Goal: Task Accomplishment & Management: Use online tool/utility

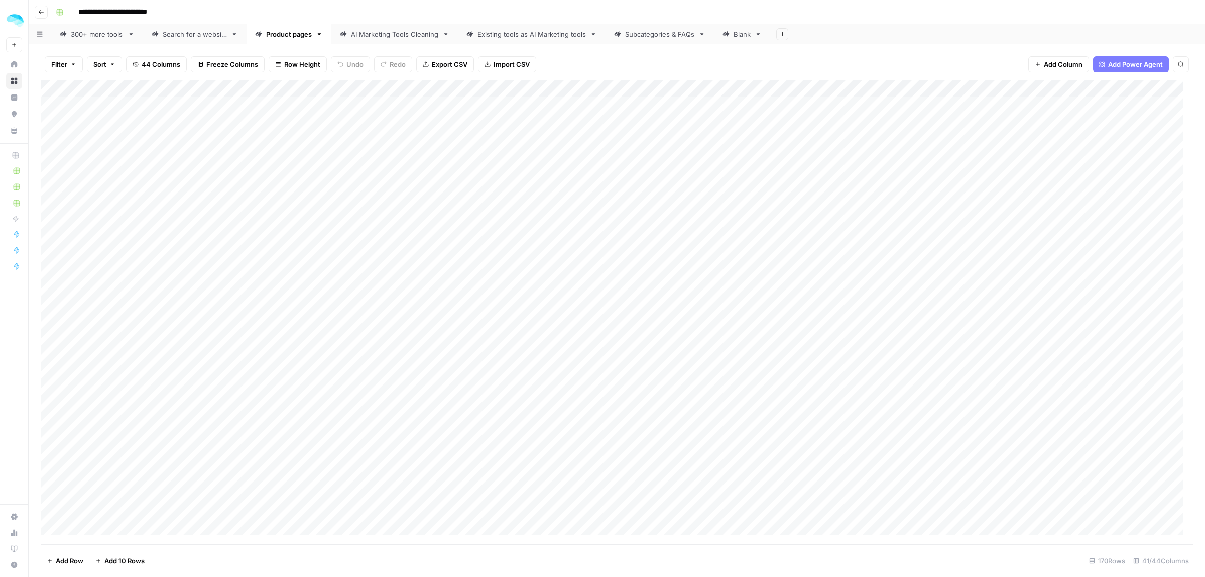
click at [104, 65] on span "Sort" at bounding box center [99, 64] width 13 height 10
click at [108, 136] on div "Save Clear All" at bounding box center [208, 144] width 232 height 22
click at [131, 119] on button "Add Sort" at bounding box center [208, 118] width 216 height 13
click at [159, 114] on input "text" at bounding box center [180, 116] width 102 height 10
click at [163, 137] on span "Tool name" at bounding box center [184, 140] width 76 height 10
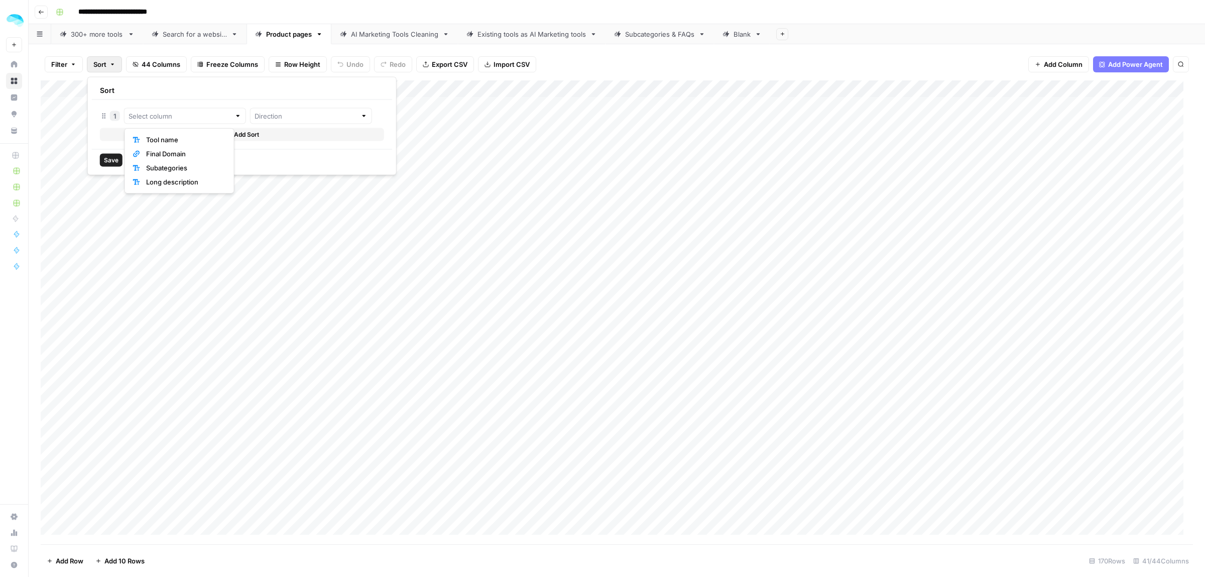
type input "Tool name"
click at [304, 112] on input "text" at bounding box center [325, 116] width 115 height 10
click at [303, 149] on span "Descending" at bounding box center [311, 154] width 102 height 10
type input "Descending"
click at [124, 161] on div "Save Clear All" at bounding box center [255, 160] width 326 height 22
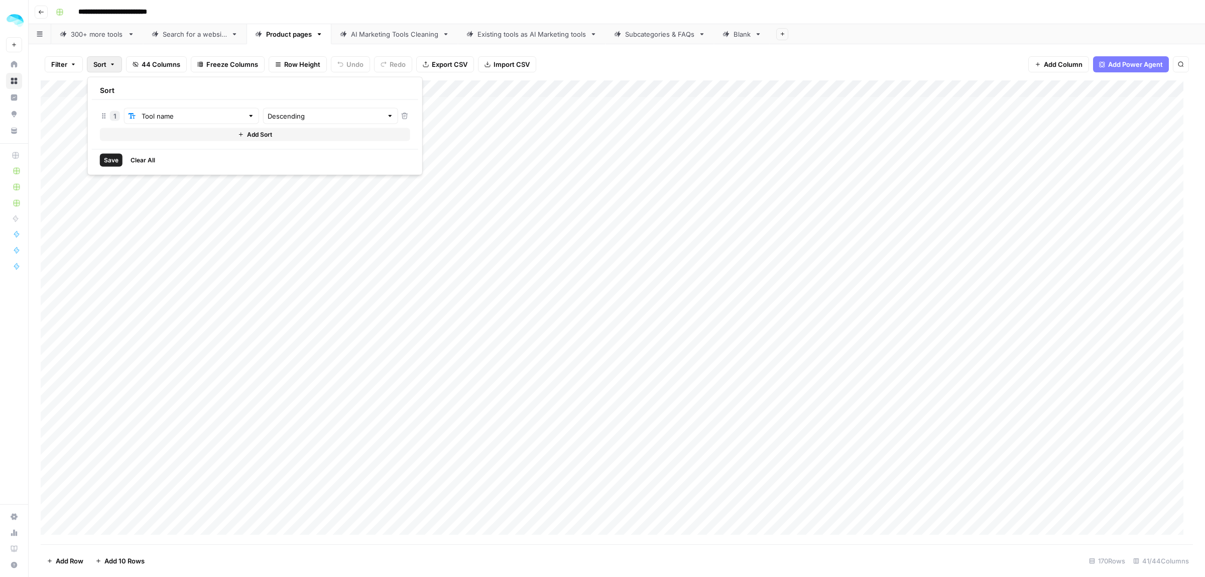
click at [114, 160] on span "Save" at bounding box center [111, 160] width 15 height 9
click at [104, 64] on span "Sort" at bounding box center [109, 65] width 13 height 10
click at [280, 115] on input "Descending" at bounding box center [325, 117] width 115 height 10
click at [284, 142] on span "Ascending" at bounding box center [311, 140] width 102 height 10
type input "Ascending"
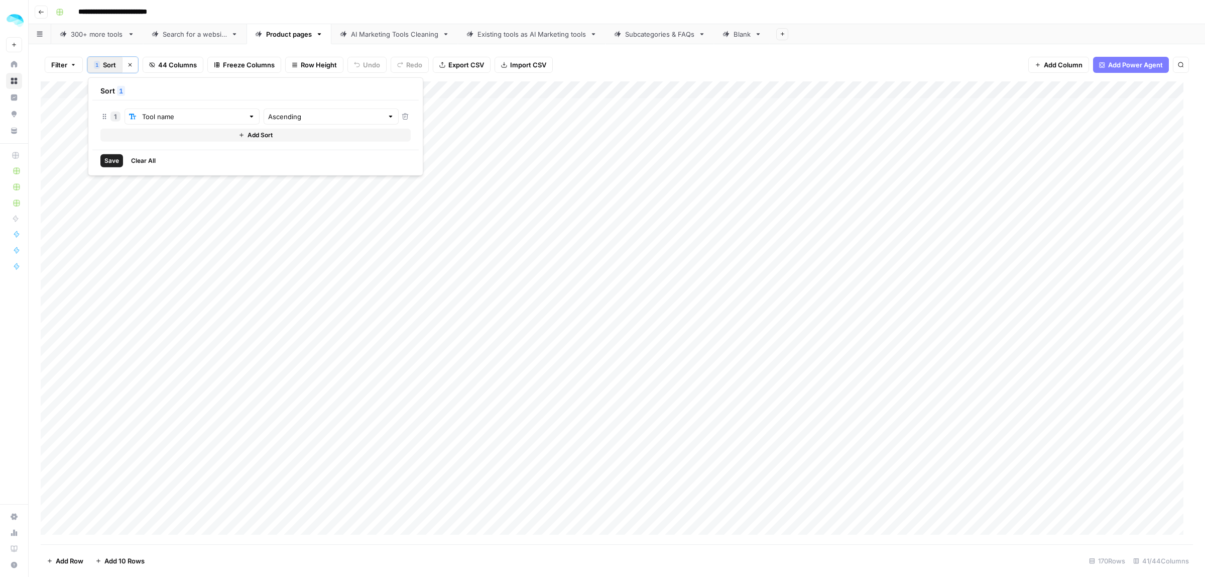
click at [106, 156] on button "Save" at bounding box center [111, 160] width 23 height 13
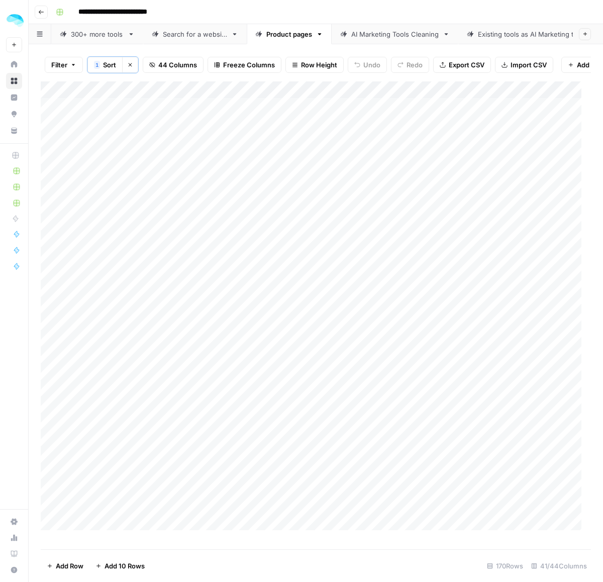
click at [133, 66] on icon "button" at bounding box center [130, 65] width 6 height 6
click at [109, 237] on div "Add Column" at bounding box center [316, 309] width 550 height 459
click at [120, 252] on div "Add Column" at bounding box center [316, 309] width 550 height 459
click at [108, 265] on div "Add Column" at bounding box center [316, 309] width 550 height 459
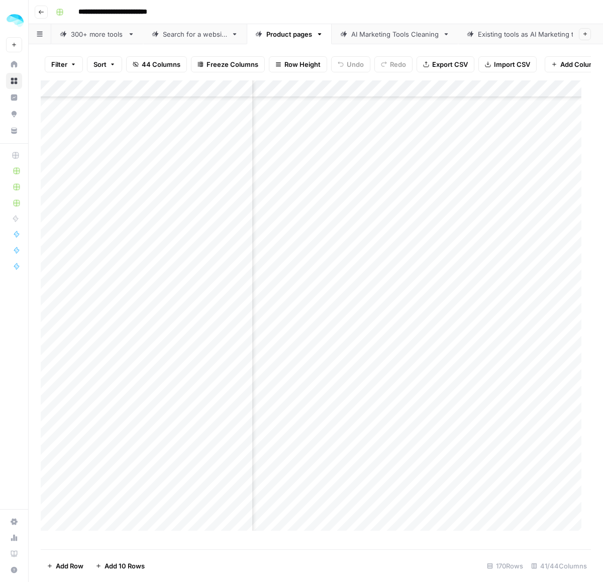
click at [108, 282] on div "Add Column" at bounding box center [316, 309] width 550 height 459
click at [120, 301] on div "Add Column" at bounding box center [316, 309] width 550 height 459
drag, startPoint x: 101, startPoint y: 322, endPoint x: 135, endPoint y: 322, distance: 33.2
click at [101, 322] on div "Add Column" at bounding box center [316, 309] width 550 height 459
click at [107, 334] on div "Add Column" at bounding box center [316, 309] width 550 height 459
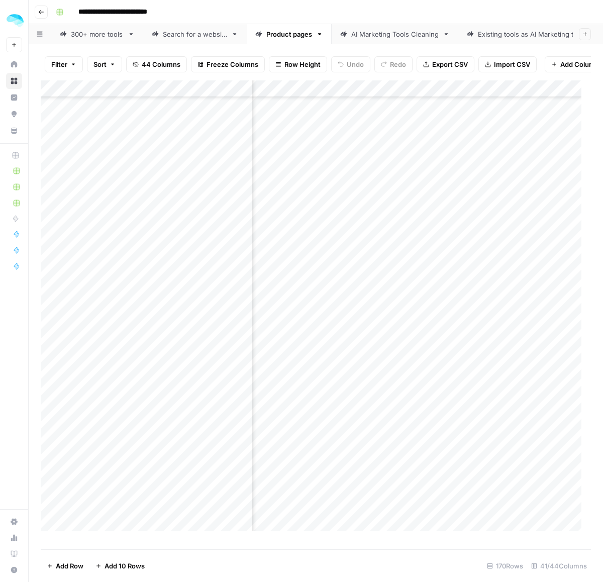
click at [109, 355] on div "Add Column" at bounding box center [316, 309] width 550 height 459
click at [117, 373] on div "Add Column" at bounding box center [316, 309] width 550 height 459
click at [106, 397] on div "Add Column" at bounding box center [316, 309] width 550 height 459
click at [94, 410] on div "Add Column" at bounding box center [316, 309] width 550 height 459
click at [109, 425] on div "Add Column" at bounding box center [316, 309] width 550 height 459
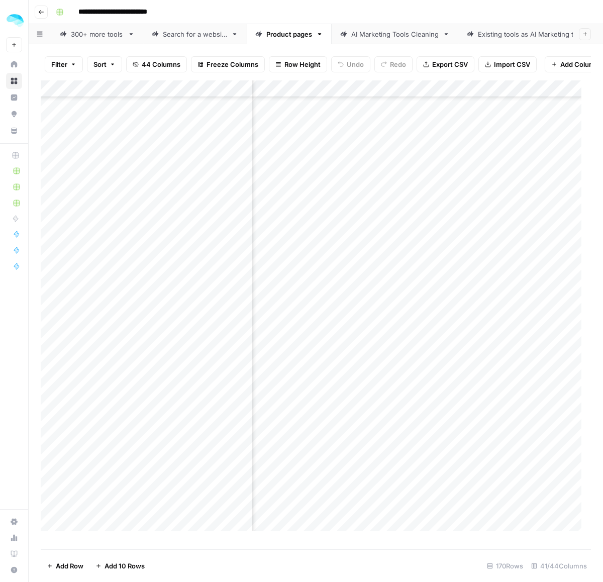
click at [93, 448] on div "Add Column" at bounding box center [316, 309] width 550 height 459
click at [99, 456] on div "Add Column" at bounding box center [316, 309] width 550 height 459
click at [101, 481] on div "Add Column" at bounding box center [316, 309] width 550 height 459
click at [106, 240] on div "Add Column" at bounding box center [316, 309] width 550 height 459
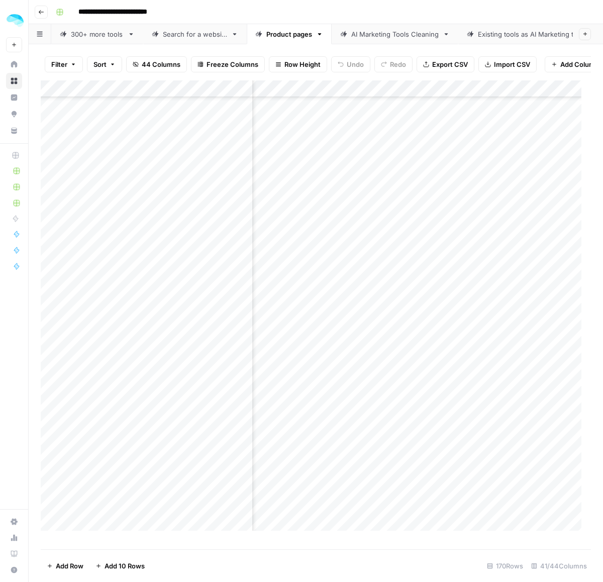
drag, startPoint x: 100, startPoint y: 256, endPoint x: 114, endPoint y: 256, distance: 13.1
click at [100, 256] on div "Add Column" at bounding box center [316, 309] width 550 height 459
click at [95, 279] on div "Add Column" at bounding box center [316, 309] width 550 height 459
click at [100, 292] on div "Add Column" at bounding box center [316, 309] width 550 height 459
drag, startPoint x: 91, startPoint y: 309, endPoint x: 337, endPoint y: 289, distance: 247.0
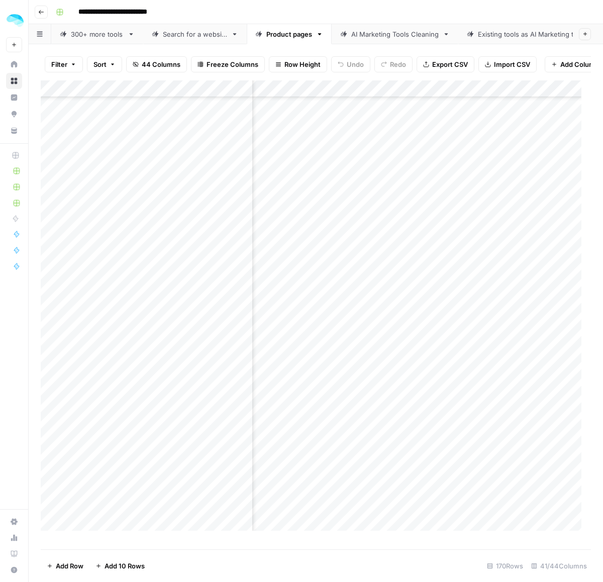
click at [91, 309] on div "Add Column" at bounding box center [316, 309] width 550 height 459
click at [115, 324] on div "Add Column" at bounding box center [316, 309] width 550 height 459
click at [93, 339] on div "Add Column" at bounding box center [316, 309] width 550 height 459
click at [116, 361] on div "Add Column" at bounding box center [316, 309] width 550 height 459
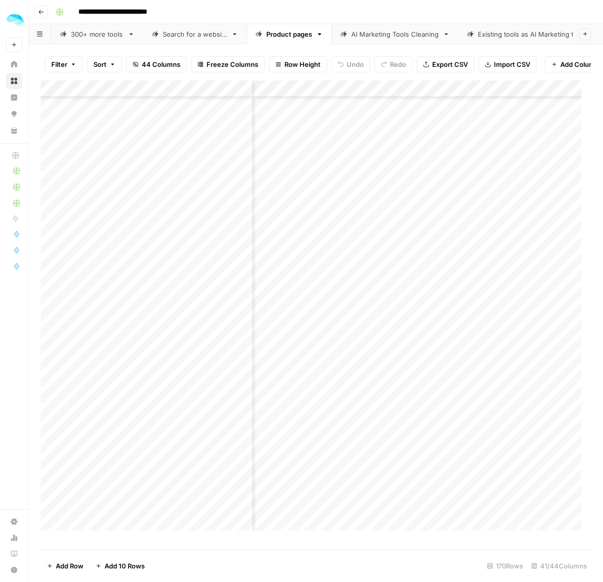
click at [98, 188] on div "Add Column" at bounding box center [316, 309] width 550 height 459
click at [93, 205] on div "Add Column" at bounding box center [316, 309] width 550 height 459
click at [89, 219] on div "Add Column" at bounding box center [316, 309] width 550 height 459
click at [109, 240] on div "Add Column" at bounding box center [316, 309] width 550 height 459
click at [105, 254] on div "Add Column" at bounding box center [316, 309] width 550 height 459
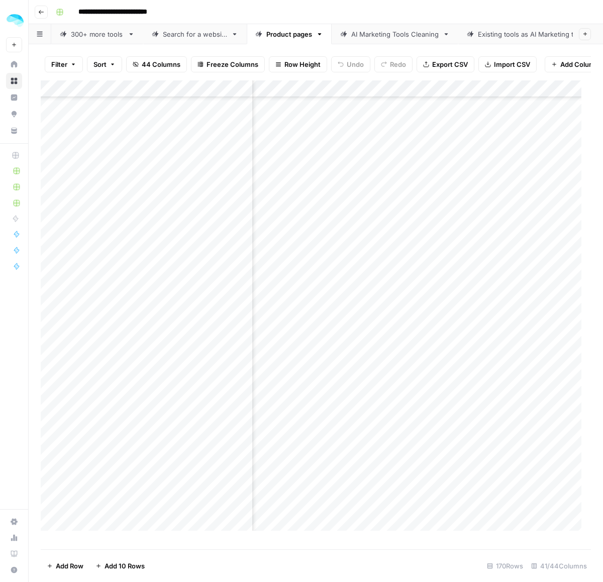
click at [119, 277] on div "Add Column" at bounding box center [316, 309] width 550 height 459
click at [91, 294] on div "Add Column" at bounding box center [316, 309] width 550 height 459
click at [112, 122] on div "Add Column" at bounding box center [316, 309] width 550 height 459
click at [119, 132] on div "Add Column" at bounding box center [316, 309] width 550 height 459
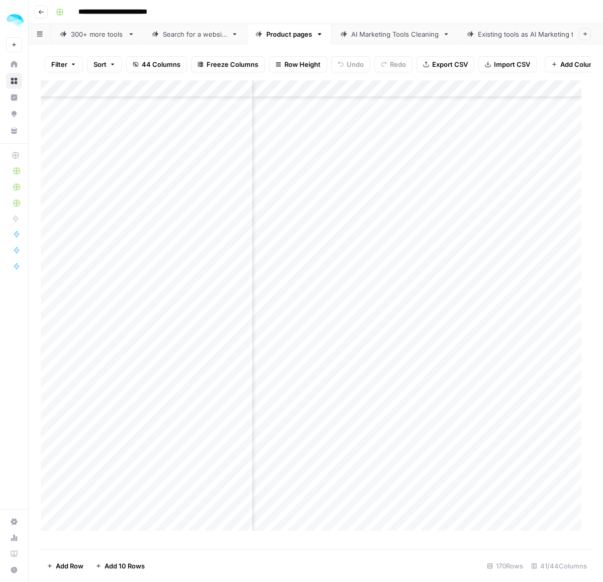
click at [102, 154] on div "Add Column" at bounding box center [316, 309] width 550 height 459
click at [91, 164] on div "Add Column" at bounding box center [316, 309] width 550 height 459
click at [109, 182] on div "Add Column" at bounding box center [316, 309] width 550 height 459
click at [104, 204] on div "Add Column" at bounding box center [316, 309] width 550 height 459
click at [109, 222] on div "Add Column" at bounding box center [316, 309] width 550 height 459
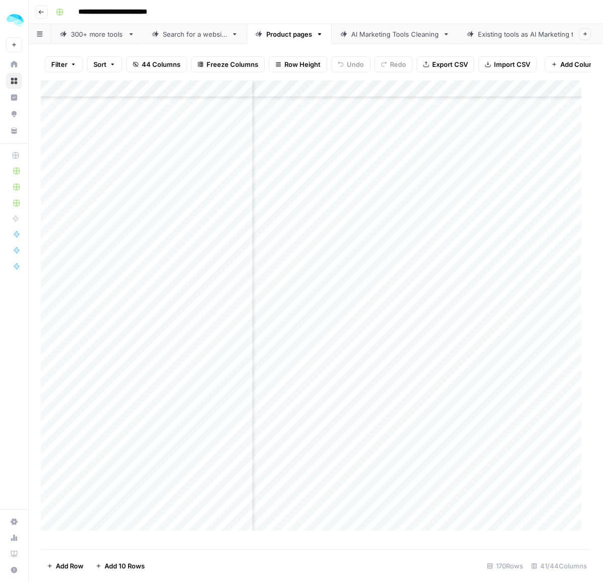
click at [101, 235] on div "Add Column" at bounding box center [316, 309] width 550 height 459
click at [102, 255] on div "Add Column" at bounding box center [316, 309] width 550 height 459
click at [106, 270] on div "Add Column" at bounding box center [316, 309] width 550 height 459
click at [89, 285] on div "Add Column" at bounding box center [316, 309] width 550 height 459
click at [101, 308] on div "Add Column" at bounding box center [316, 309] width 550 height 459
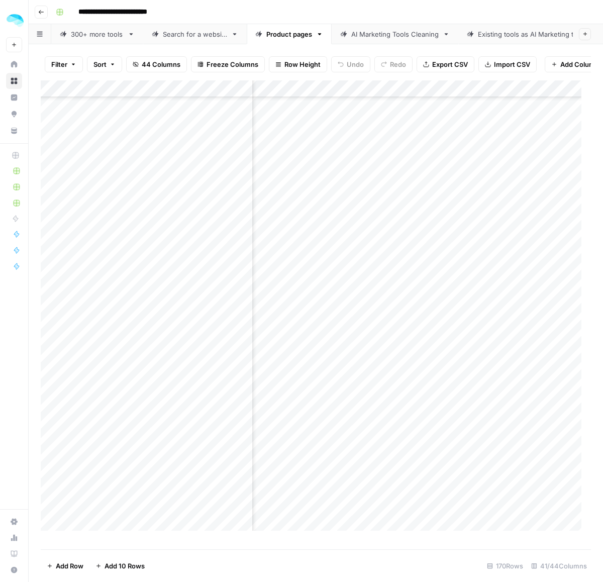
scroll to position [2323, 4822]
click at [104, 191] on div "Add Column" at bounding box center [316, 309] width 550 height 459
click at [96, 206] on div "Add Column" at bounding box center [316, 309] width 550 height 459
click at [108, 215] on div "Add Column" at bounding box center [316, 309] width 550 height 459
click at [93, 229] on div "Add Column" at bounding box center [316, 309] width 550 height 459
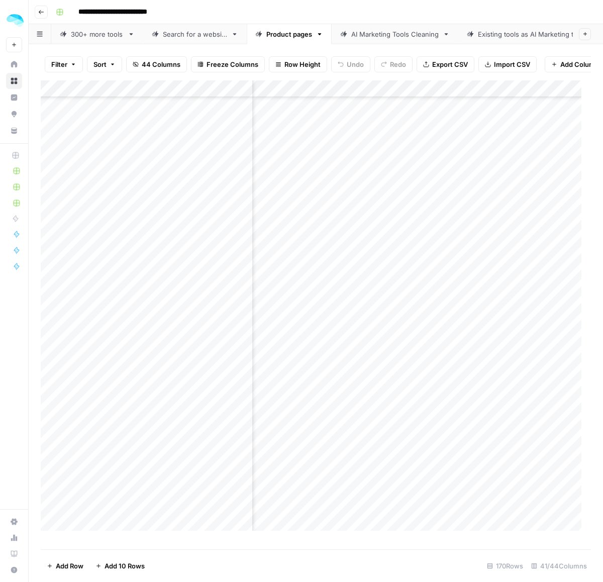
click at [98, 250] on div "Add Column" at bounding box center [316, 309] width 550 height 459
drag, startPoint x: 101, startPoint y: 269, endPoint x: 107, endPoint y: 270, distance: 6.1
click at [101, 269] on div "Add Column" at bounding box center [316, 309] width 550 height 459
click at [98, 290] on div "Add Column" at bounding box center [316, 309] width 550 height 459
click at [124, 304] on div "Add Column" at bounding box center [316, 309] width 550 height 459
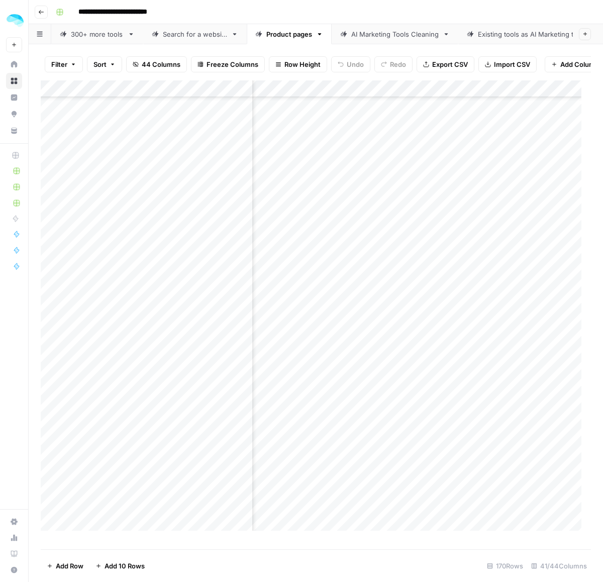
click at [114, 310] on div "Add Column" at bounding box center [316, 309] width 550 height 459
click at [108, 320] on div "Add Column" at bounding box center [316, 309] width 550 height 459
click at [112, 336] on div "Add Column" at bounding box center [316, 309] width 550 height 459
click at [94, 355] on div "Add Column" at bounding box center [316, 309] width 550 height 459
click at [97, 370] on div "Add Column" at bounding box center [316, 309] width 550 height 459
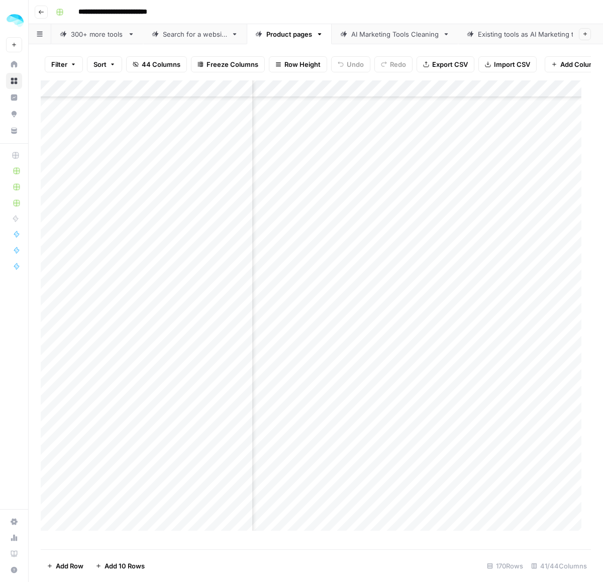
click at [91, 387] on div "Add Column" at bounding box center [316, 309] width 550 height 459
click at [102, 244] on div "Add Column" at bounding box center [316, 309] width 550 height 459
click at [83, 259] on div "Add Column" at bounding box center [316, 309] width 550 height 459
drag, startPoint x: 97, startPoint y: 267, endPoint x: 95, endPoint y: 275, distance: 8.2
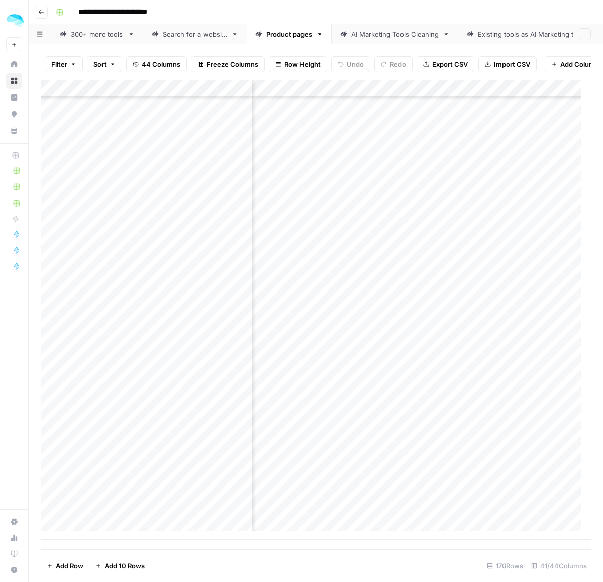
click at [97, 267] on div "Add Column" at bounding box center [316, 309] width 550 height 459
click at [112, 289] on div "Add Column" at bounding box center [316, 309] width 550 height 459
drag, startPoint x: 112, startPoint y: 307, endPoint x: 153, endPoint y: 304, distance: 41.3
click at [112, 307] on div "Add Column" at bounding box center [316, 309] width 550 height 459
click at [98, 333] on div "Add Column" at bounding box center [316, 309] width 550 height 459
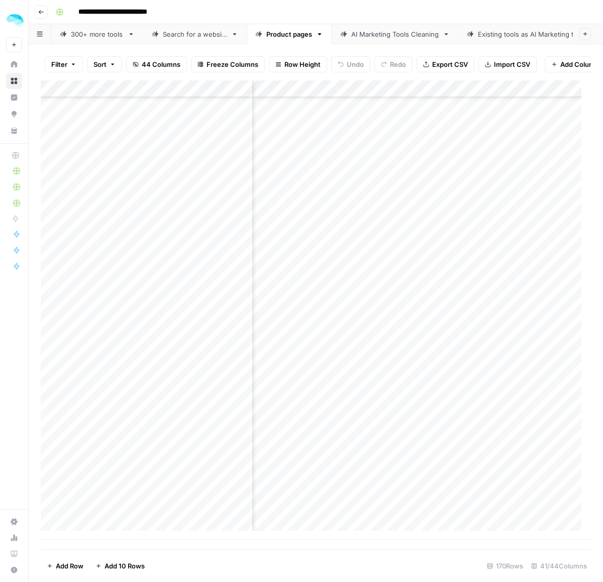
click at [97, 344] on div "Add Column" at bounding box center [316, 309] width 550 height 459
click at [108, 356] on div "Add Column" at bounding box center [316, 309] width 550 height 459
click at [112, 377] on div "Add Column" at bounding box center [316, 309] width 550 height 459
click at [84, 392] on div "Add Column" at bounding box center [316, 309] width 550 height 459
click at [103, 412] on div "Add Column" at bounding box center [316, 309] width 550 height 459
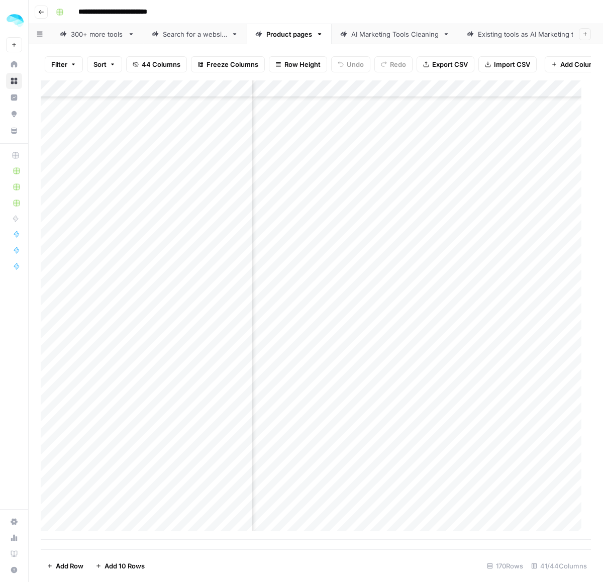
click at [101, 432] on div "Add Column" at bounding box center [316, 309] width 550 height 459
click at [115, 445] on div "Add Column" at bounding box center [316, 309] width 550 height 459
click at [116, 461] on div "Add Column" at bounding box center [316, 309] width 550 height 459
click at [52, 462] on button "button" at bounding box center [59, 464] width 36 height 18
click at [53, 464] on button "button" at bounding box center [59, 464] width 36 height 18
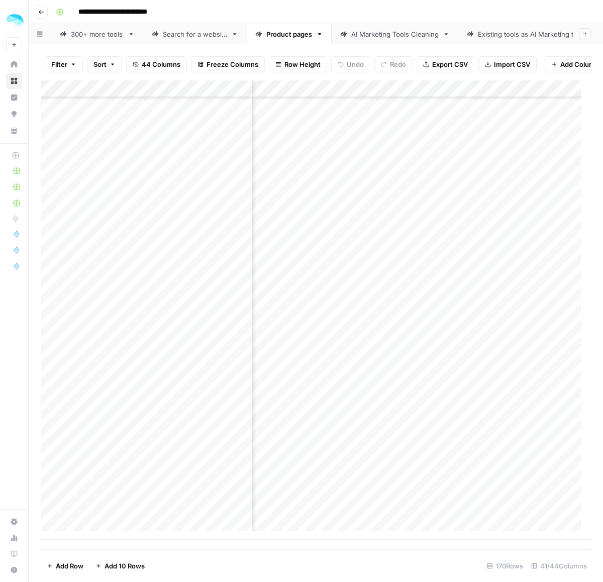
click at [53, 488] on div "Add Column" at bounding box center [316, 309] width 550 height 459
click at [51, 468] on div "Add Column" at bounding box center [316, 309] width 550 height 459
click at [59, 569] on span "Delete 1 Row" at bounding box center [67, 566] width 40 height 10
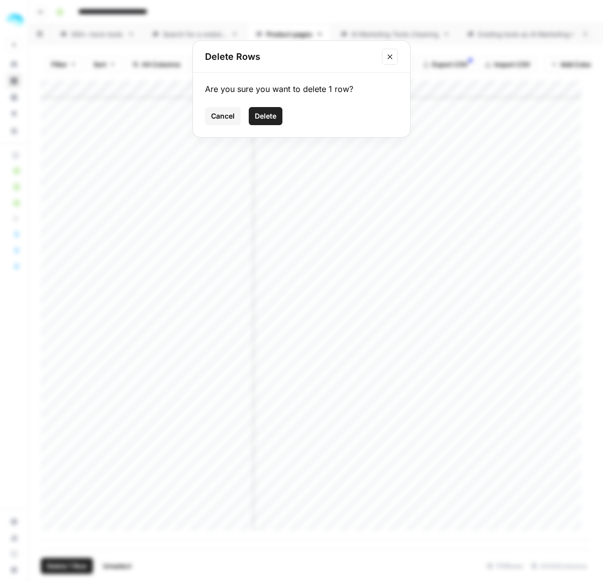
click at [262, 116] on span "Delete" at bounding box center [266, 116] width 22 height 10
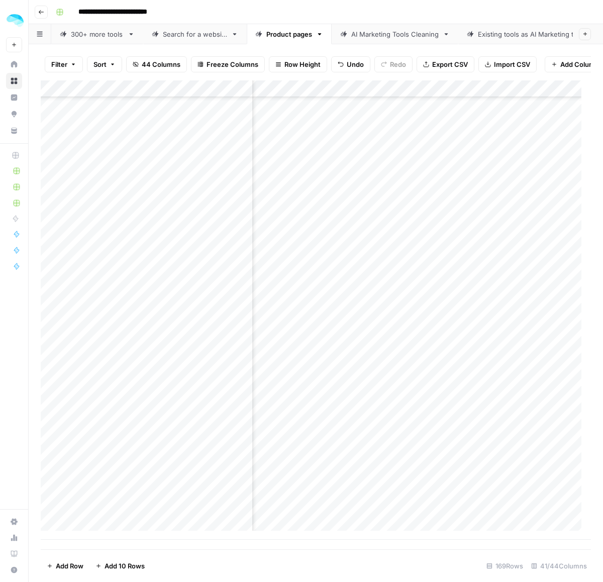
scroll to position [2470, 4822]
click at [106, 480] on div "Add Column" at bounding box center [316, 309] width 550 height 459
click at [342, 459] on div "Add Column" at bounding box center [316, 309] width 550 height 459
click at [111, 465] on div "Add Column" at bounding box center [316, 309] width 550 height 459
click at [117, 477] on div "Add Column" at bounding box center [316, 309] width 550 height 459
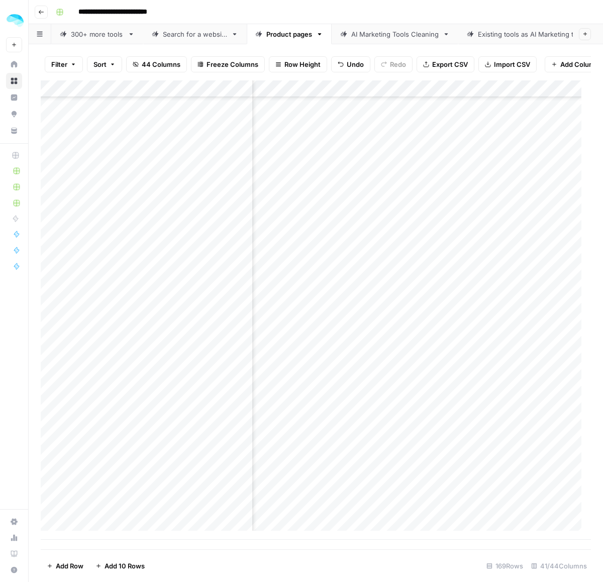
click at [99, 493] on div "Add Column" at bounding box center [316, 309] width 550 height 459
click at [94, 519] on div "Add Column" at bounding box center [316, 309] width 550 height 459
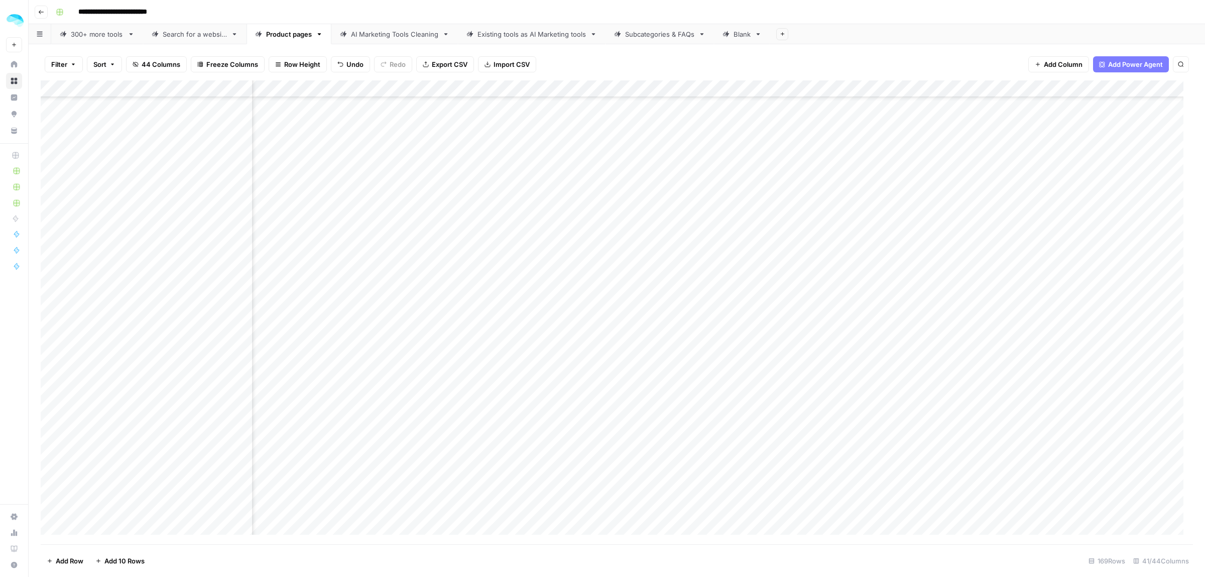
scroll to position [712, 0]
drag, startPoint x: 601, startPoint y: 84, endPoint x: 925, endPoint y: 89, distance: 324.0
click at [925, 89] on div "Add Column" at bounding box center [617, 312] width 1153 height 464
click at [830, 89] on div "Add Column" at bounding box center [617, 312] width 1153 height 464
click at [794, 249] on span "Hide Column" at bounding box center [826, 252] width 88 height 10
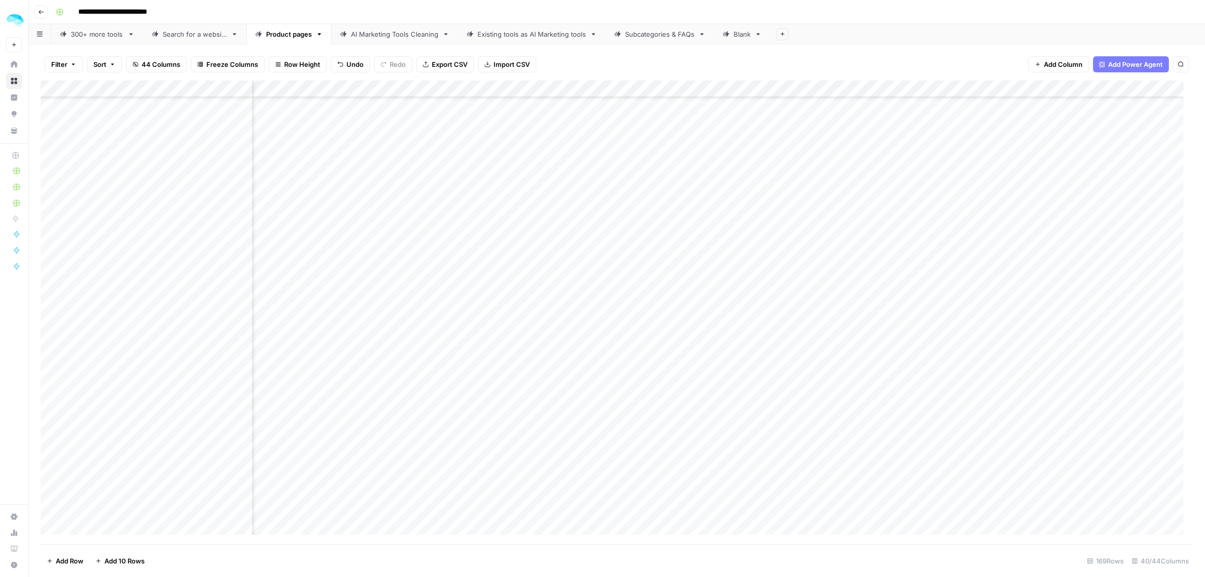
scroll to position [712, 476]
click at [666, 88] on div "Add Column" at bounding box center [617, 312] width 1153 height 464
click at [641, 249] on span "Hide Column" at bounding box center [668, 252] width 88 height 10
click at [977, 87] on div "Add Column" at bounding box center [617, 312] width 1153 height 464
click at [951, 252] on span "Hide Column" at bounding box center [982, 252] width 88 height 10
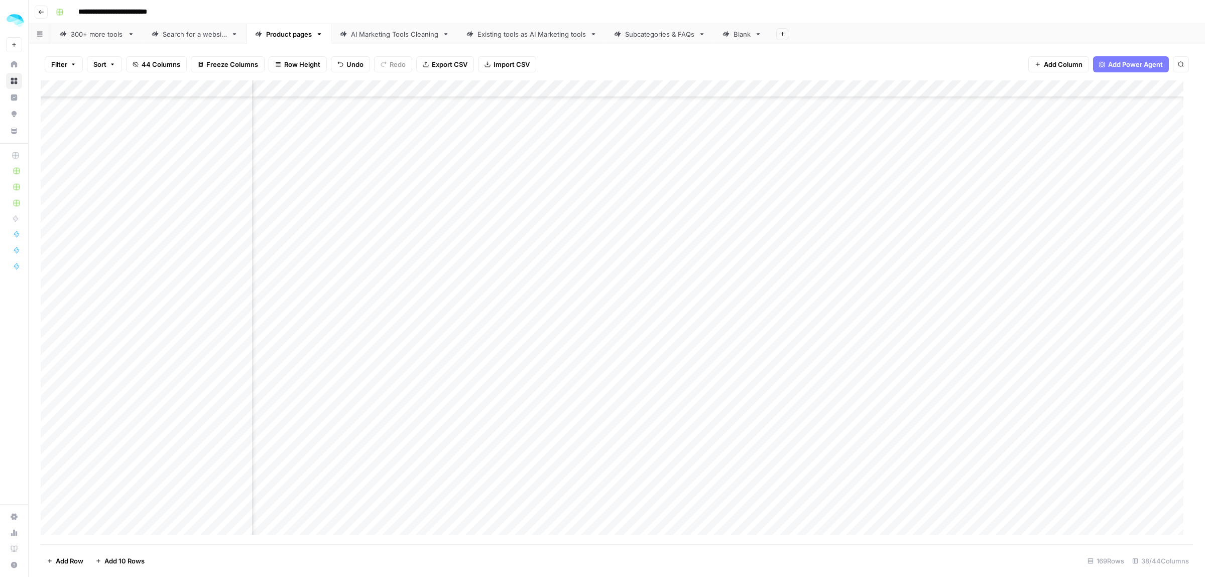
scroll to position [1528, 476]
drag, startPoint x: 325, startPoint y: 264, endPoint x: 996, endPoint y: 281, distance: 670.8
click at [996, 281] on div "Add Column" at bounding box center [617, 312] width 1153 height 464
click at [474, 245] on div "Add Column" at bounding box center [617, 312] width 1153 height 464
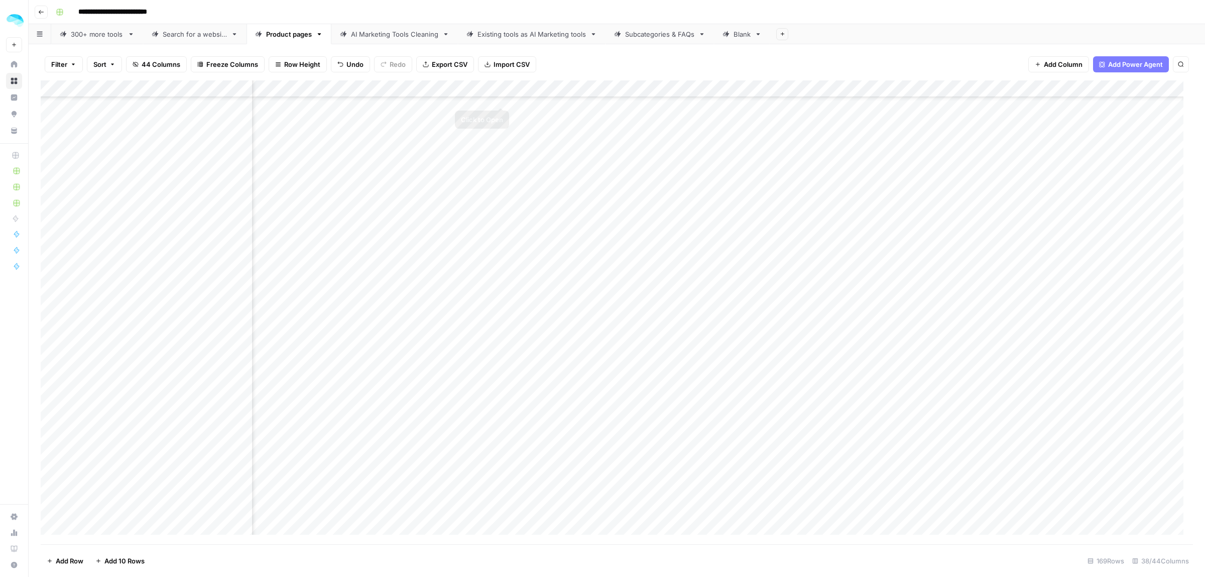
click at [504, 84] on div "Add Column" at bounding box center [617, 312] width 1153 height 464
click at [419, 250] on span "Hide Column" at bounding box center [448, 252] width 88 height 10
click at [590, 88] on div "Add Column" at bounding box center [617, 312] width 1153 height 464
click at [530, 251] on span "Hide Column" at bounding box center [567, 252] width 88 height 10
click at [689, 86] on div "Add Column" at bounding box center [617, 312] width 1153 height 464
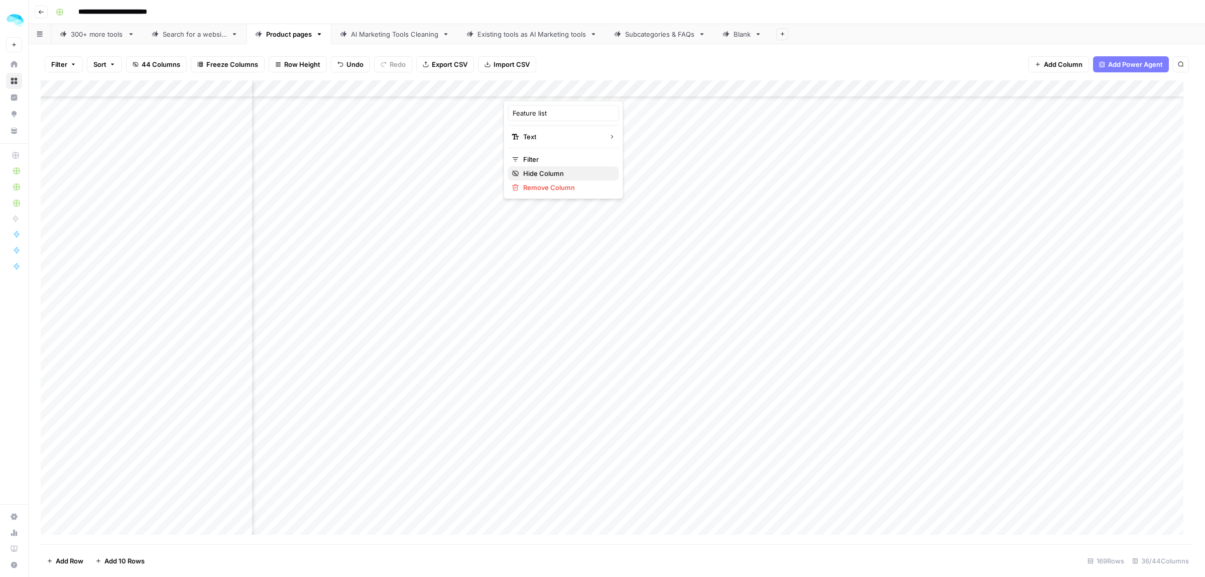
click at [533, 176] on span "Hide Column" at bounding box center [567, 173] width 88 height 10
click at [591, 89] on div "Add Column" at bounding box center [617, 312] width 1153 height 464
click at [606, 56] on div "Filter Sort 44 Columns Freeze Columns Row Height Undo Redo Export CSV Import CS…" at bounding box center [617, 64] width 1153 height 32
click at [122, 63] on button "Sort" at bounding box center [104, 64] width 35 height 16
click at [151, 61] on span "44 Columns" at bounding box center [161, 64] width 39 height 10
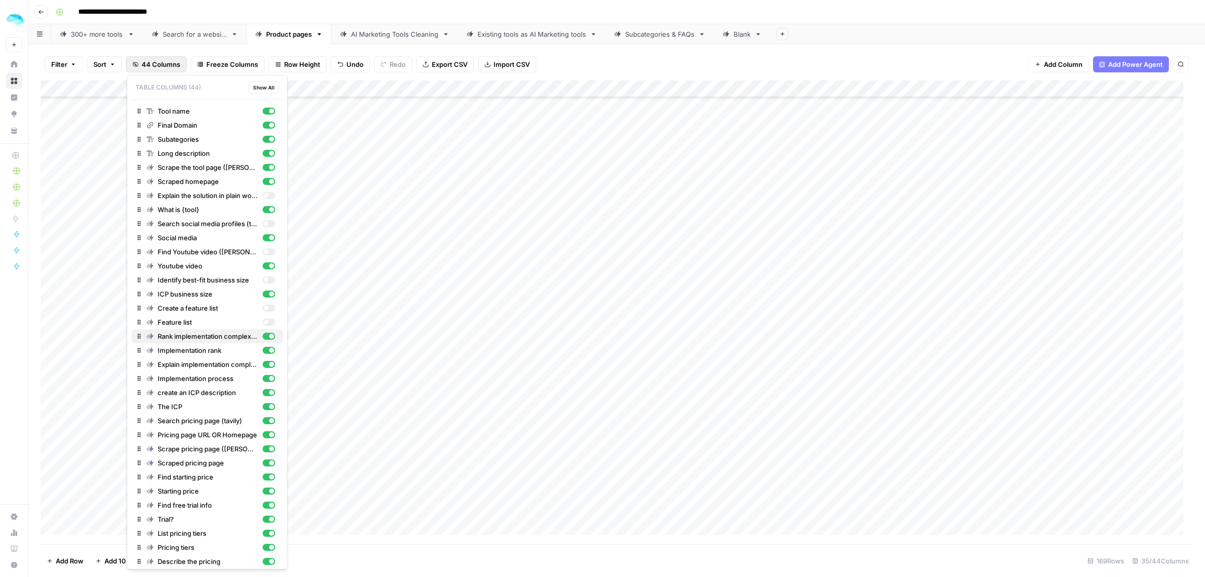
click at [262, 337] on div "button" at bounding box center [268, 336] width 13 height 7
click at [269, 365] on div "button" at bounding box center [271, 364] width 5 height 5
click at [258, 397] on div "create an ICP description" at bounding box center [211, 392] width 129 height 10
click at [262, 421] on div "button" at bounding box center [268, 420] width 13 height 7
click at [262, 434] on div "button" at bounding box center [268, 434] width 13 height 7
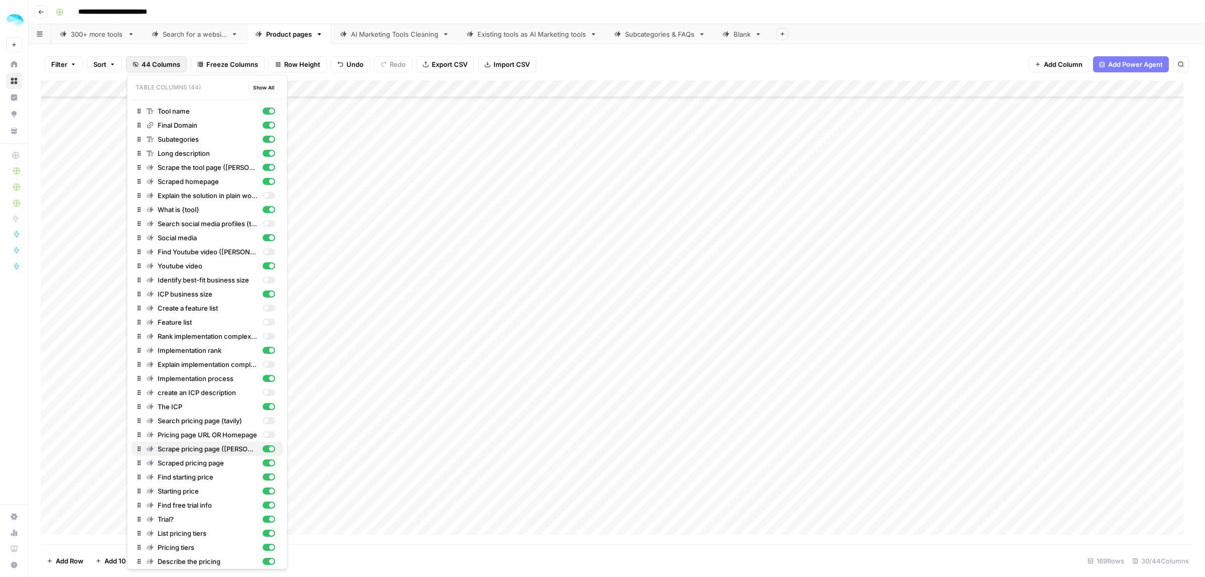
click at [269, 446] on div "button" at bounding box center [271, 448] width 5 height 5
click at [269, 461] on div "button" at bounding box center [271, 462] width 5 height 5
click at [262, 476] on div "button" at bounding box center [268, 476] width 13 height 7
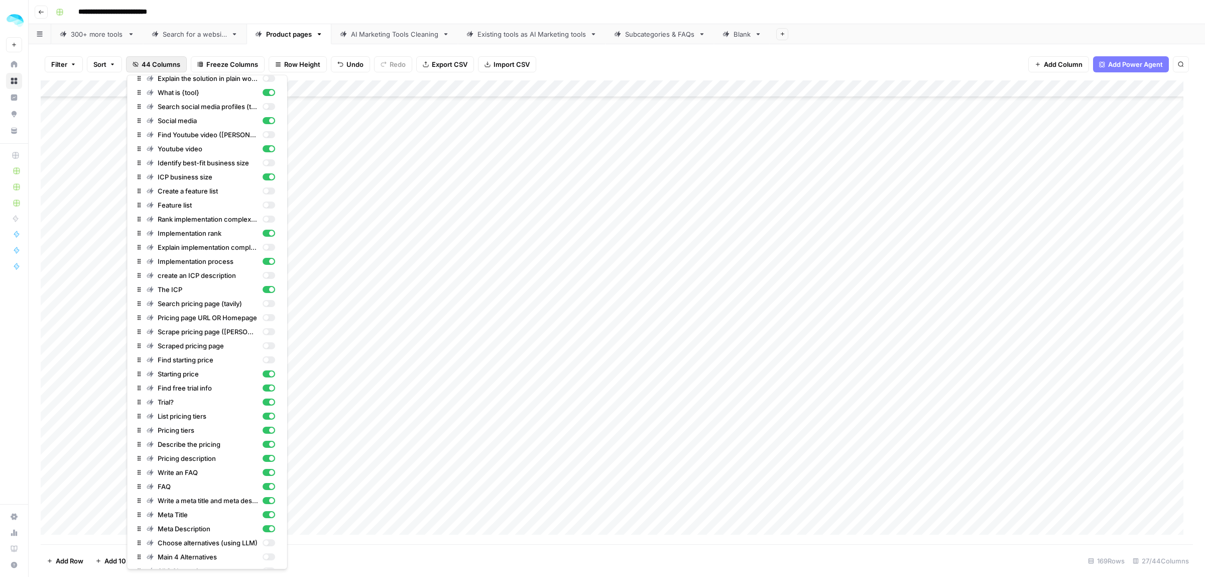
scroll to position [126, 0]
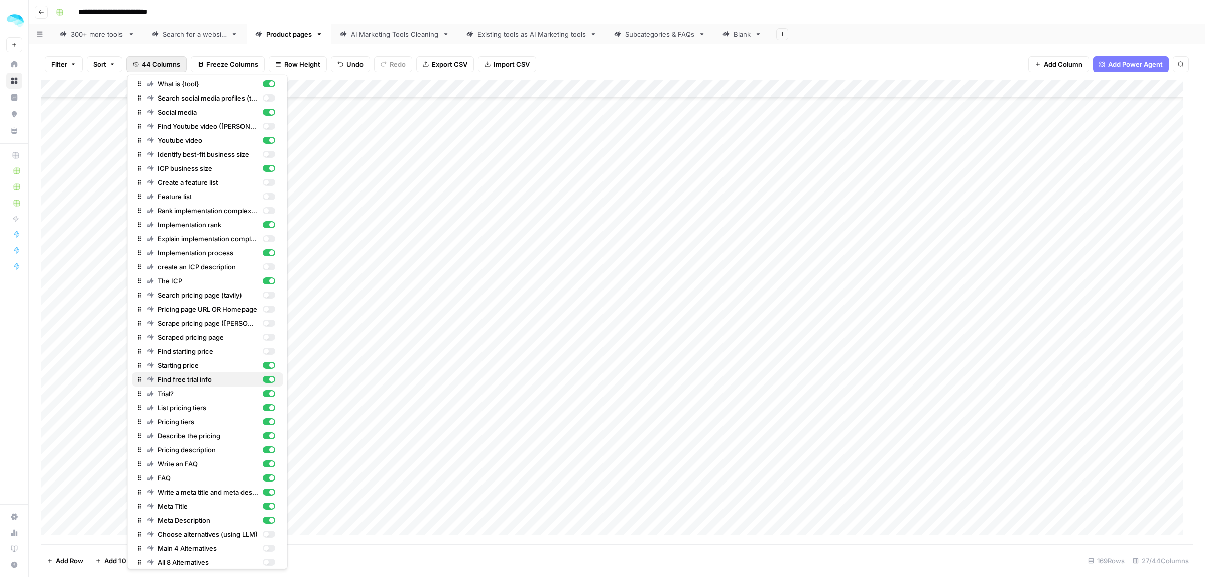
click at [269, 379] on div "button" at bounding box center [271, 379] width 5 height 5
click at [269, 406] on div "button" at bounding box center [271, 407] width 5 height 5
click at [269, 434] on div "button" at bounding box center [271, 435] width 5 height 5
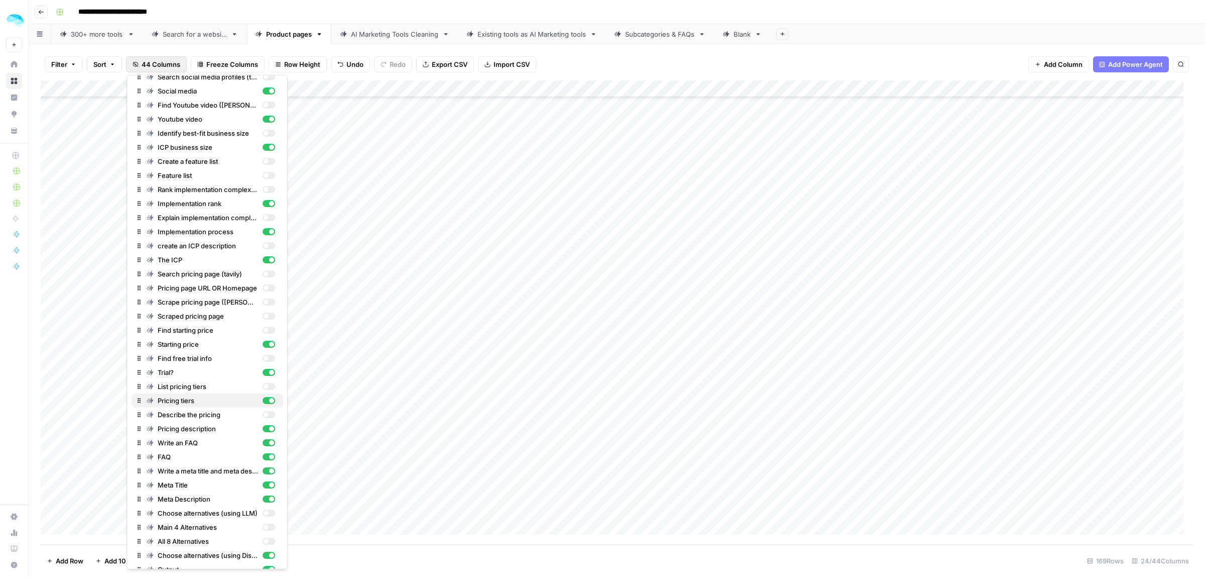
scroll to position [159, 0]
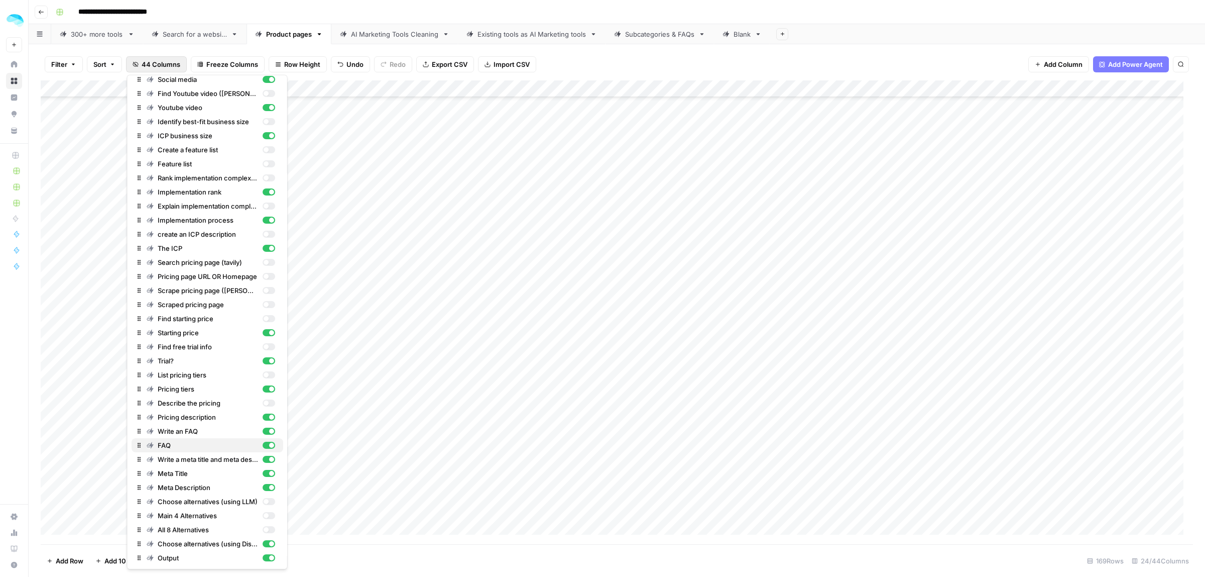
click at [262, 443] on div "button" at bounding box center [268, 445] width 13 height 7
click at [637, 54] on div "Filter Sort 44 Columns Freeze Columns Row Height Undo Redo Export CSV Import CS…" at bounding box center [617, 64] width 1153 height 32
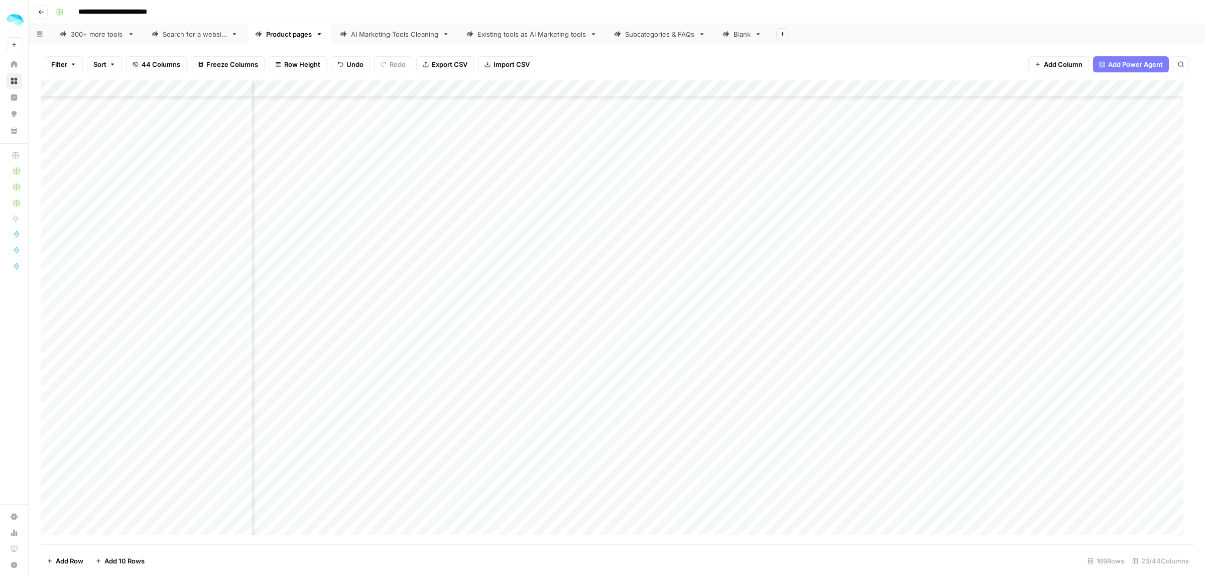
scroll to position [1528, 1518]
drag, startPoint x: 386, startPoint y: 304, endPoint x: 1031, endPoint y: 367, distance: 648.5
click at [1031, 367] on div "Add Column" at bounding box center [617, 312] width 1153 height 464
click at [171, 67] on span "44 Columns" at bounding box center [161, 64] width 39 height 10
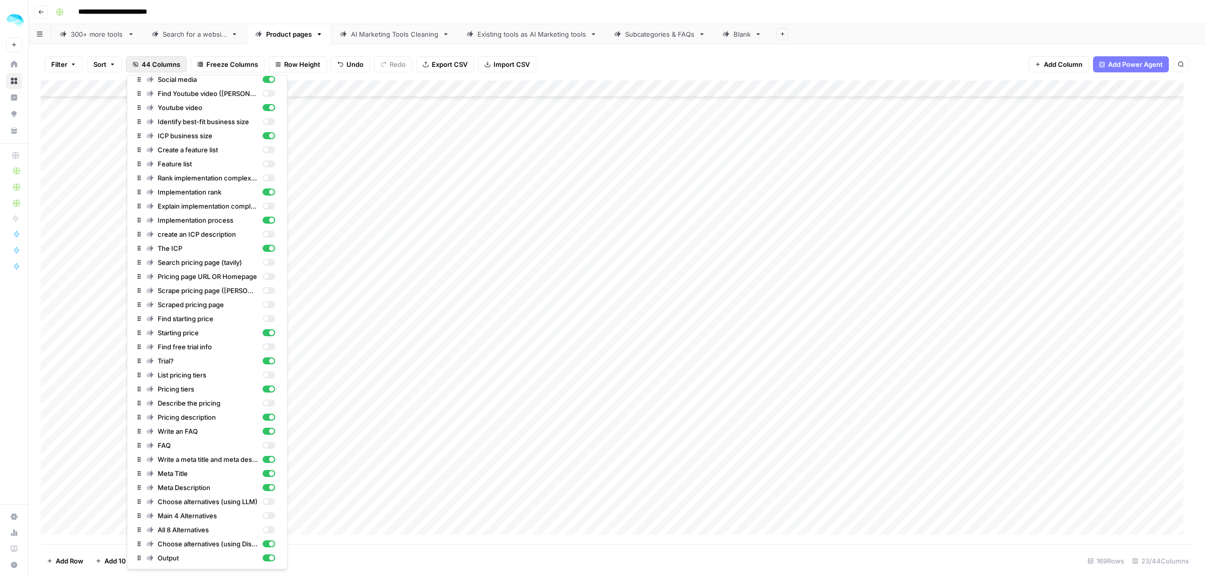
scroll to position [159, 0]
click at [262, 443] on div "button" at bounding box center [268, 445] width 13 height 7
click at [262, 432] on div "button" at bounding box center [268, 430] width 13 height 7
click at [568, 384] on div "Add Column" at bounding box center [617, 312] width 1153 height 464
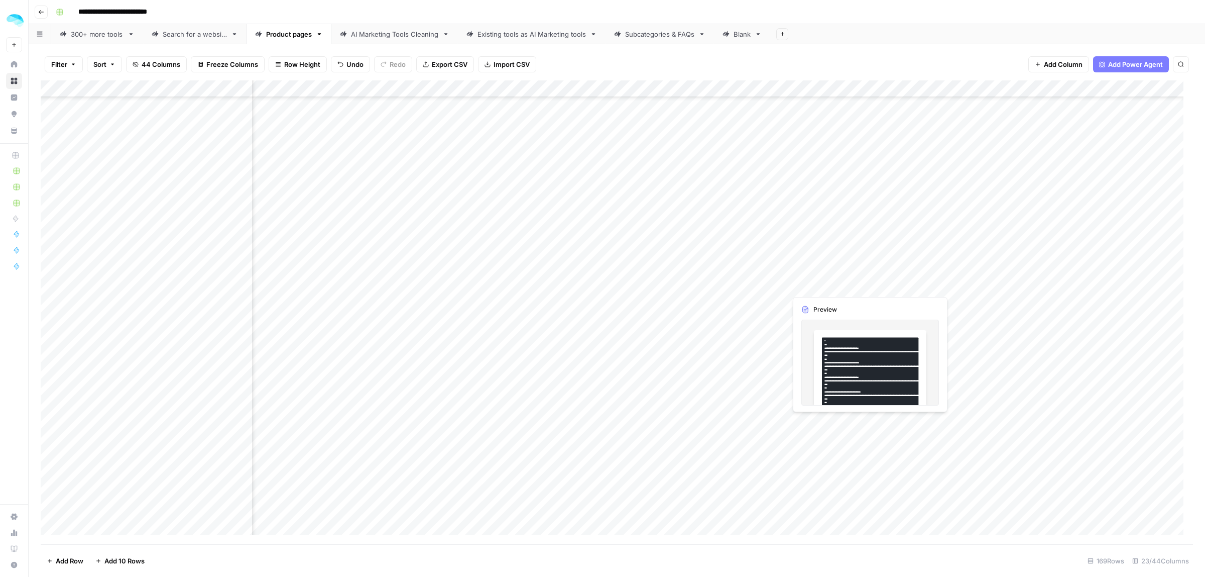
click at [890, 294] on div "Add Column" at bounding box center [617, 312] width 1153 height 464
click at [106, 302] on div "Add Column" at bounding box center [617, 312] width 1153 height 464
drag, startPoint x: 601, startPoint y: 301, endPoint x: 1085, endPoint y: 372, distance: 489.3
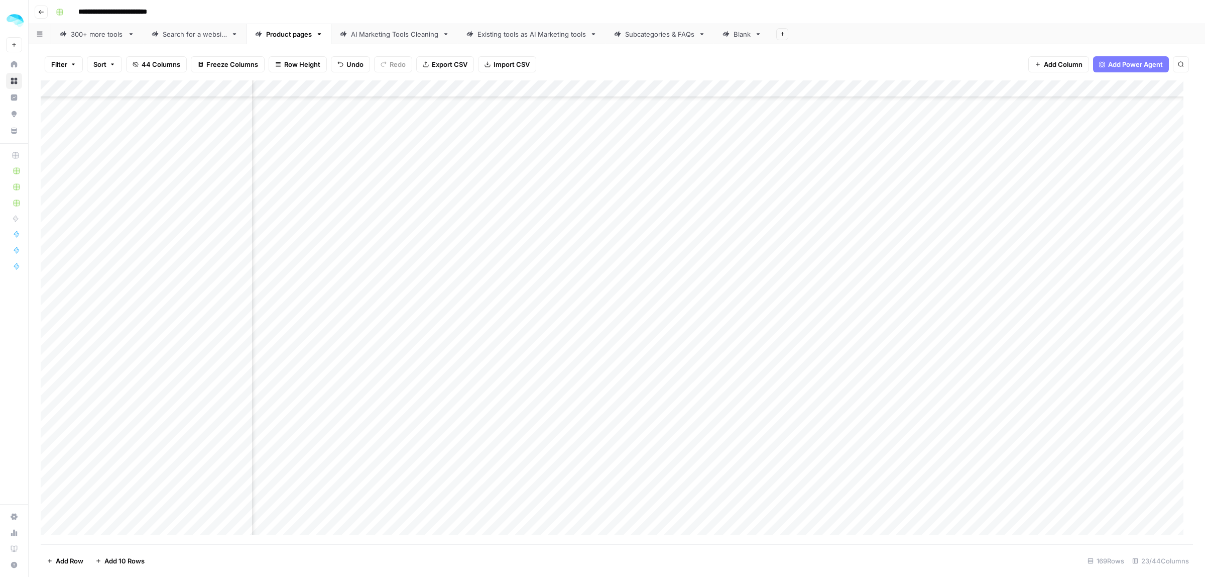
click at [1085, 372] on div "Add Column" at bounding box center [617, 312] width 1153 height 464
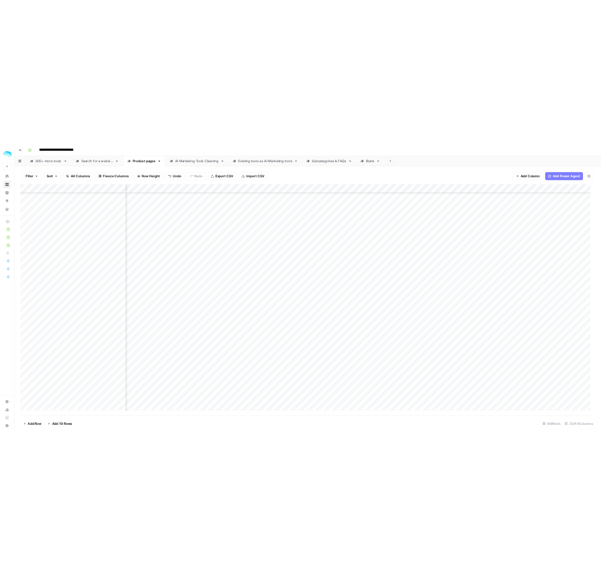
scroll to position [1528, 1606]
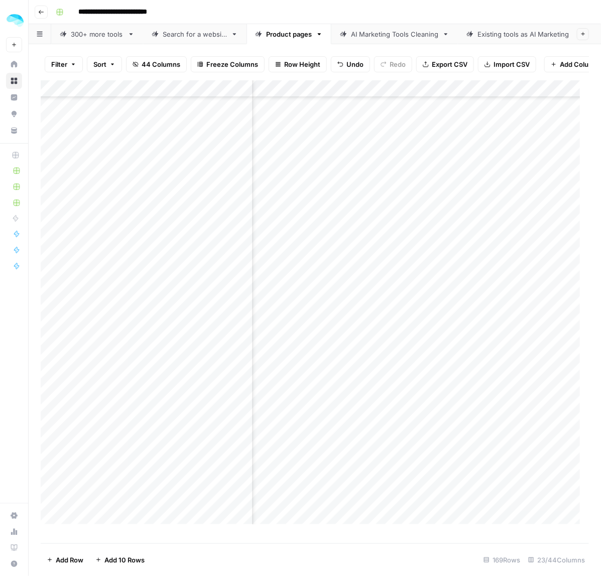
click at [160, 65] on span "44 Columns" at bounding box center [161, 64] width 39 height 10
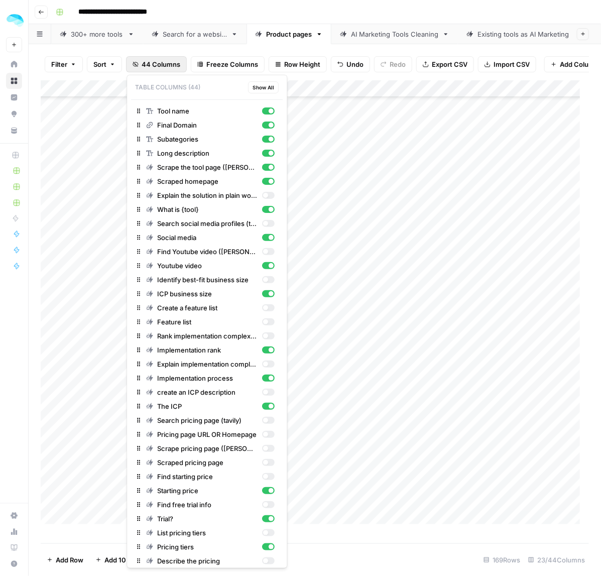
scroll to position [1528, 1274]
click at [473, 76] on div "Filter Sort 44 Columns Freeze Columns Row Height Undo Redo Export CSV Import CS…" at bounding box center [315, 64] width 548 height 32
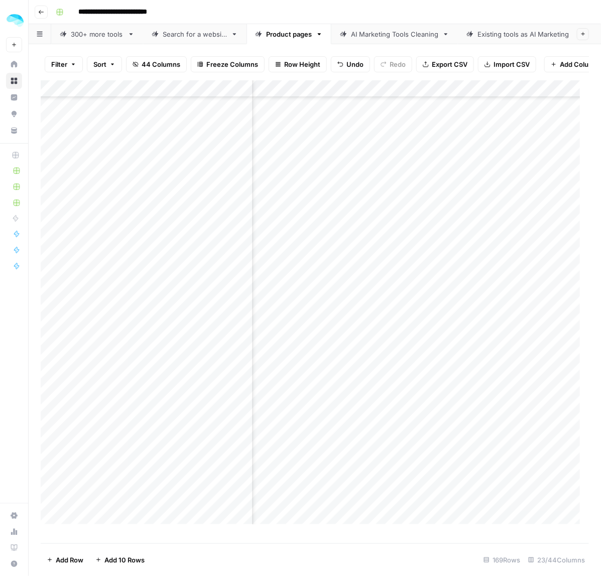
click at [152, 63] on span "44 Columns" at bounding box center [161, 64] width 39 height 10
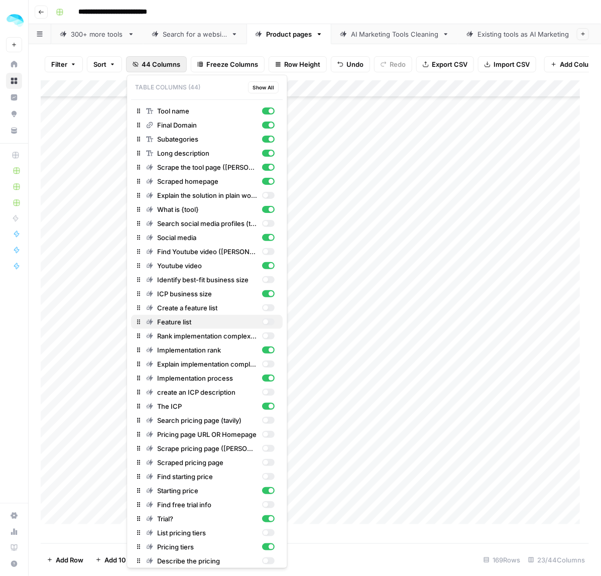
click at [262, 321] on div "button" at bounding box center [268, 321] width 13 height 7
click at [373, 313] on div "Add Column" at bounding box center [315, 307] width 549 height 454
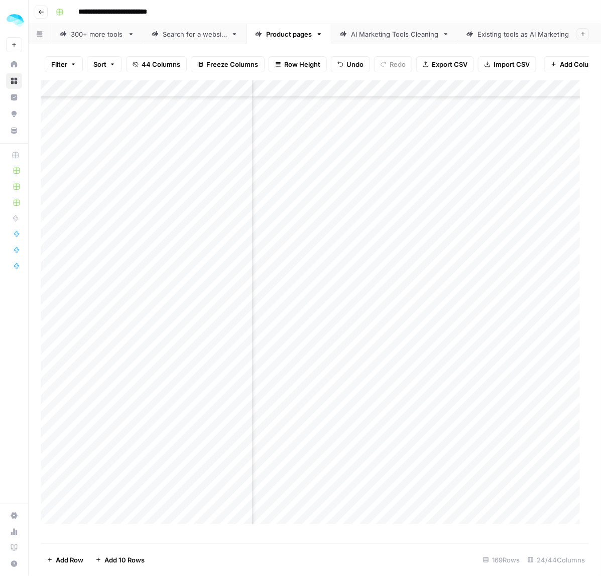
scroll to position [1465, 2402]
click at [304, 342] on div "Add Column" at bounding box center [315, 307] width 549 height 454
click at [297, 270] on div "Add Column" at bounding box center [315, 307] width 549 height 454
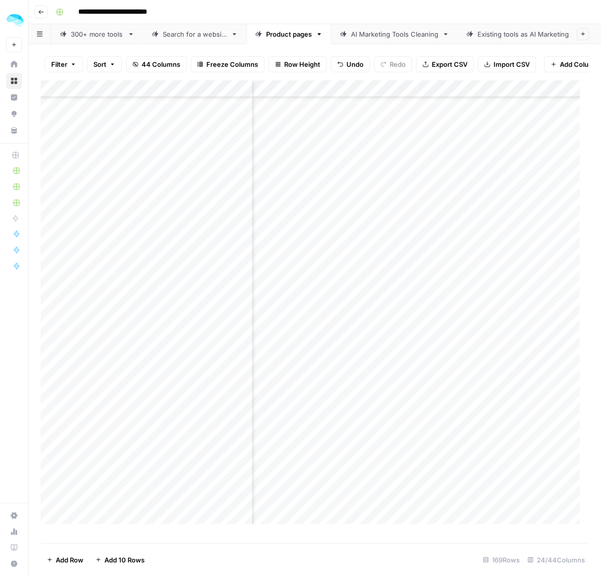
click at [294, 264] on div "Add Column" at bounding box center [315, 307] width 549 height 454
click at [276, 277] on div "Add Column" at bounding box center [315, 307] width 549 height 454
click at [122, 246] on div "Add Column" at bounding box center [315, 307] width 549 height 454
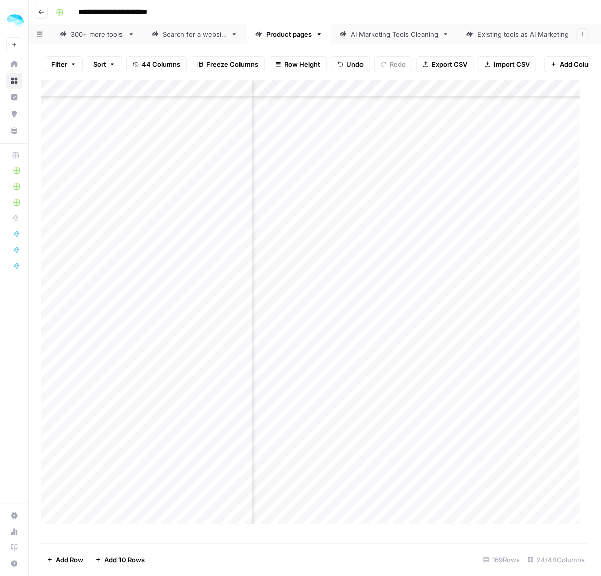
click at [122, 246] on div "Add Column" at bounding box center [315, 307] width 549 height 454
drag, startPoint x: 131, startPoint y: 251, endPoint x: 69, endPoint y: 252, distance: 61.8
click at [69, 252] on body "**********" at bounding box center [300, 288] width 601 height 576
click at [227, 246] on div "Add Column" at bounding box center [315, 307] width 549 height 454
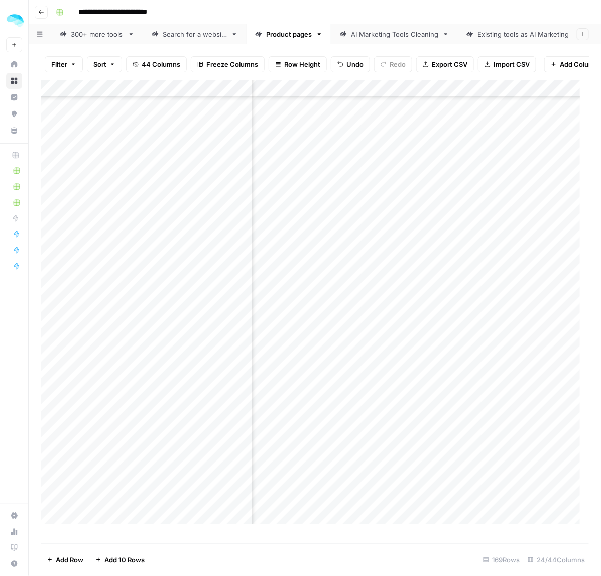
click at [227, 246] on div "Add Column" at bounding box center [315, 307] width 549 height 454
click at [351, 250] on div "Add Column" at bounding box center [315, 307] width 549 height 454
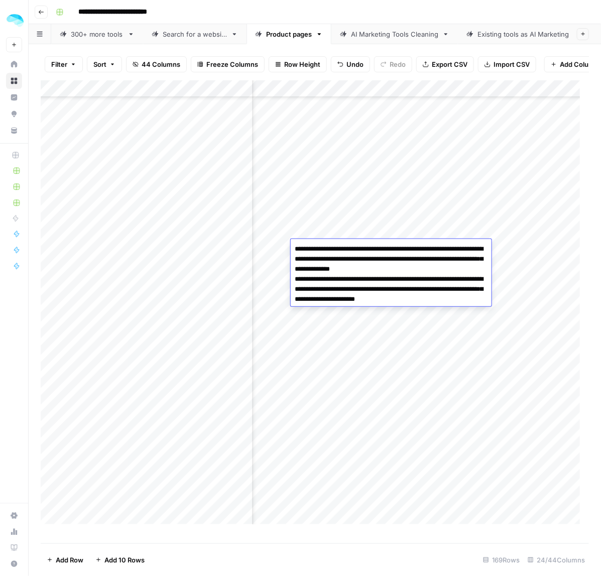
click at [384, 299] on textarea "**********" at bounding box center [391, 274] width 201 height 64
click at [393, 319] on div "Add Column" at bounding box center [315, 307] width 549 height 454
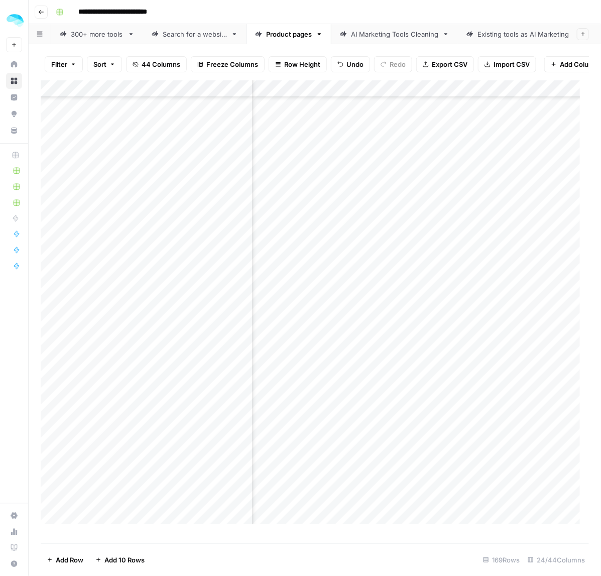
click at [390, 248] on div "Add Column" at bounding box center [315, 307] width 549 height 454
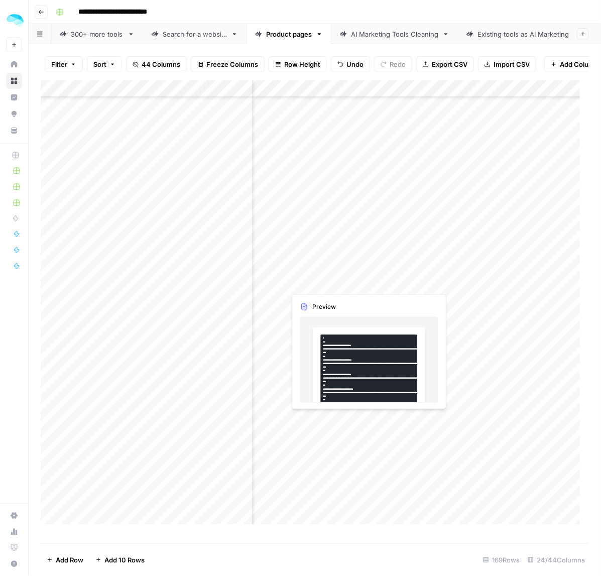
click at [312, 267] on div "Add Column" at bounding box center [315, 307] width 549 height 454
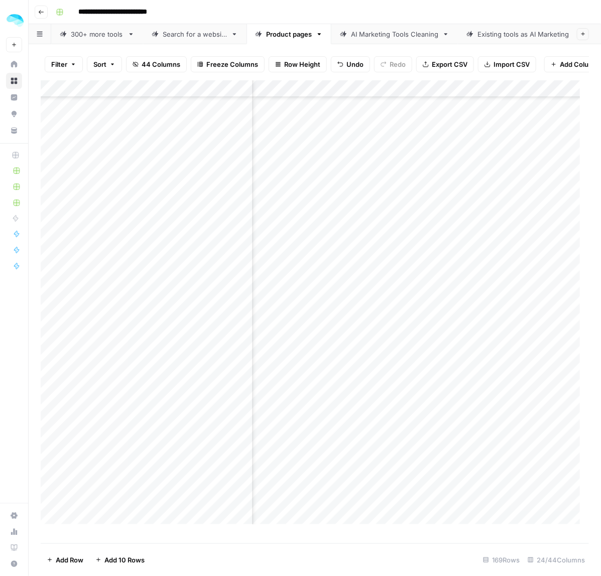
scroll to position [1779, 510]
click at [283, 317] on div "Add Column" at bounding box center [315, 307] width 549 height 454
click at [312, 353] on div "Add Column" at bounding box center [315, 307] width 549 height 454
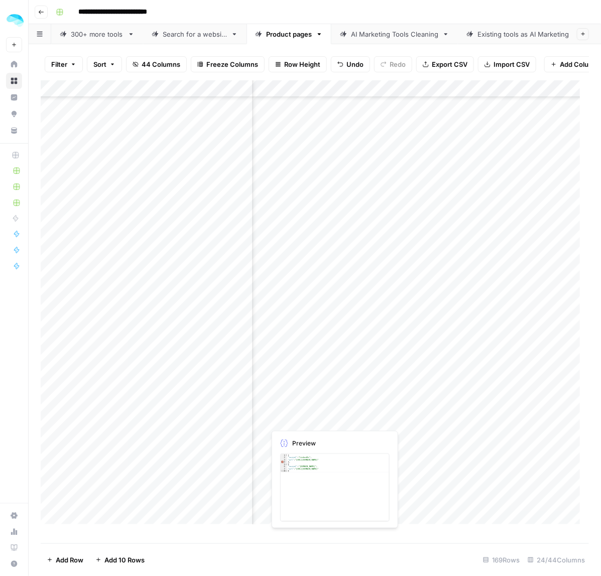
click at [335, 418] on div "Add Column" at bounding box center [315, 307] width 549 height 454
click at [311, 187] on div "Add Column" at bounding box center [315, 307] width 549 height 454
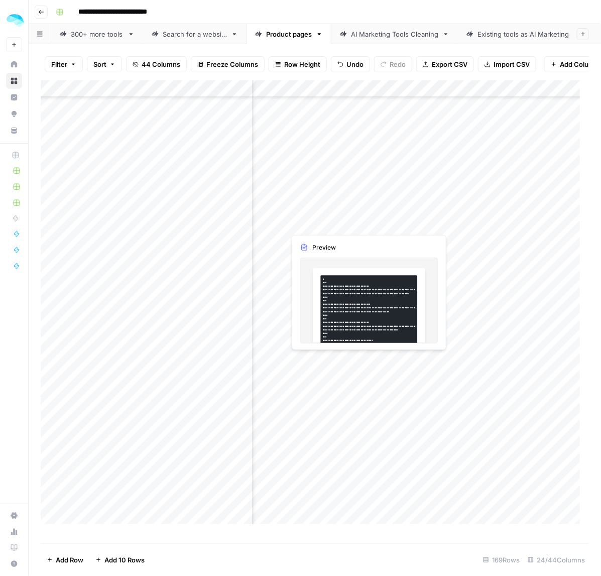
click at [469, 204] on div "Add Column" at bounding box center [315, 307] width 549 height 454
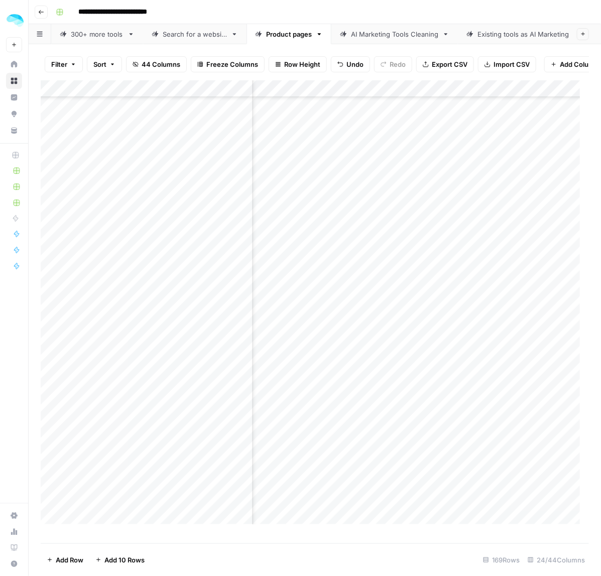
scroll to position [2009, 510]
drag, startPoint x: 290, startPoint y: 224, endPoint x: 292, endPoint y: 259, distance: 35.2
click at [291, 259] on div "Add Column" at bounding box center [315, 307] width 549 height 454
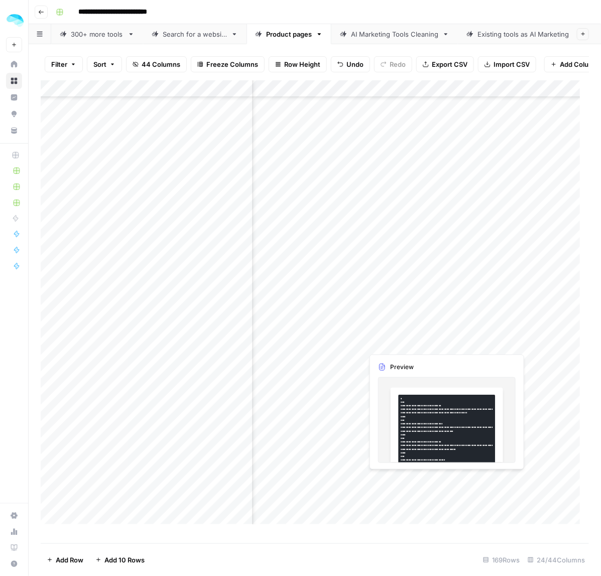
drag, startPoint x: 448, startPoint y: 277, endPoint x: 451, endPoint y: 348, distance: 70.4
click at [451, 348] on div "Add Column" at bounding box center [315, 307] width 549 height 454
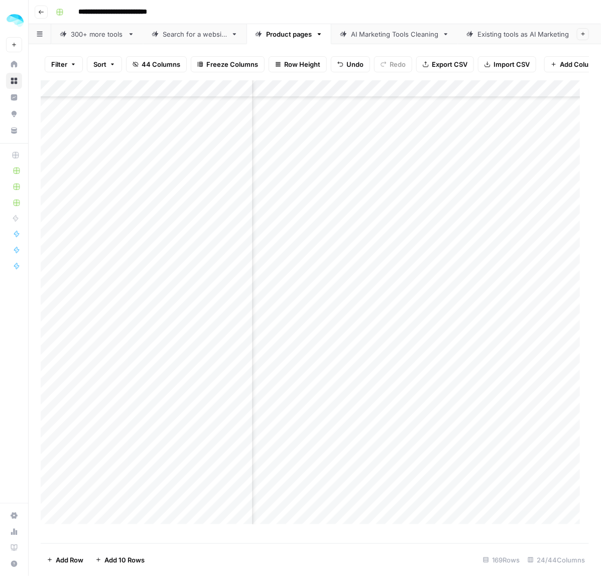
scroll to position [2475, 353]
click at [363, 506] on div "Add Column" at bounding box center [315, 307] width 549 height 454
click at [445, 515] on div "Add Column" at bounding box center [315, 307] width 549 height 454
click at [343, 267] on div "Add Column" at bounding box center [315, 307] width 549 height 454
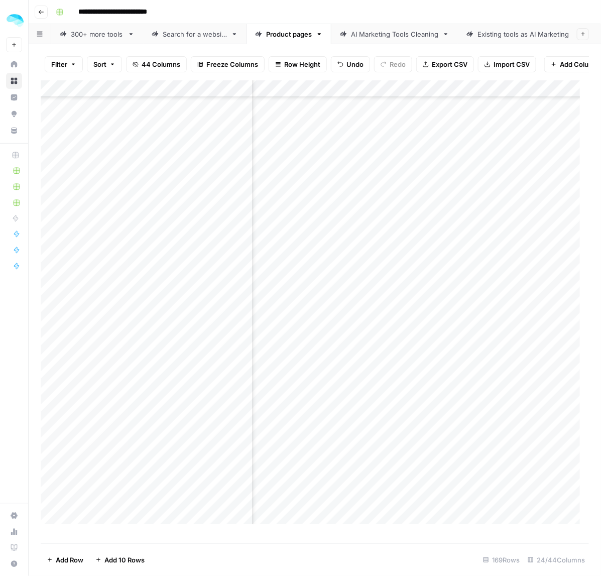
scroll to position [2098, 510]
click at [285, 287] on div "Add Column" at bounding box center [315, 307] width 549 height 454
click at [312, 412] on div "Add Column" at bounding box center [315, 307] width 549 height 454
click at [447, 398] on div "Add Column" at bounding box center [315, 307] width 549 height 454
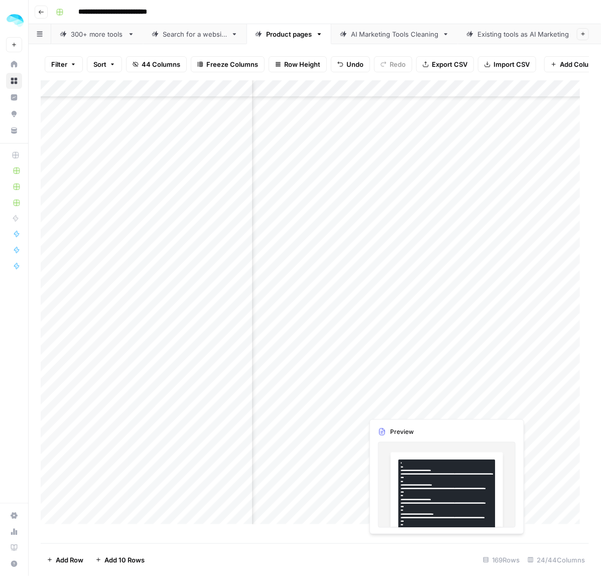
click at [526, 408] on div "Add Column" at bounding box center [315, 307] width 549 height 454
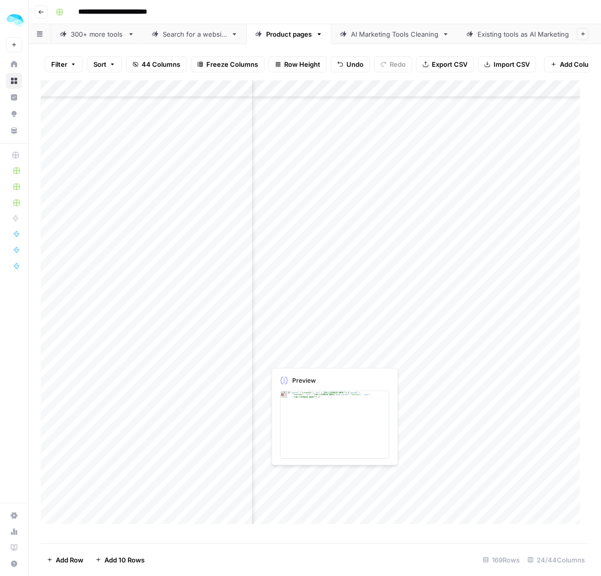
scroll to position [2224, 815]
click at [374, 352] on div "Add Column" at bounding box center [315, 307] width 549 height 454
click at [386, 340] on div "Add Column" at bounding box center [315, 307] width 549 height 454
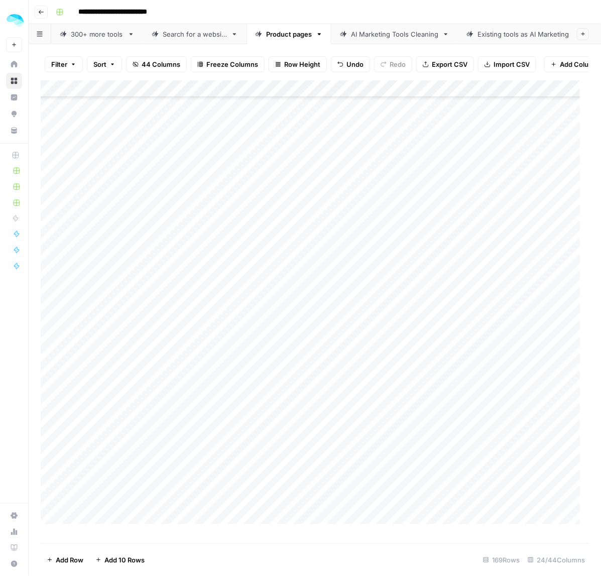
click at [284, 441] on div "Add Column" at bounding box center [315, 307] width 549 height 454
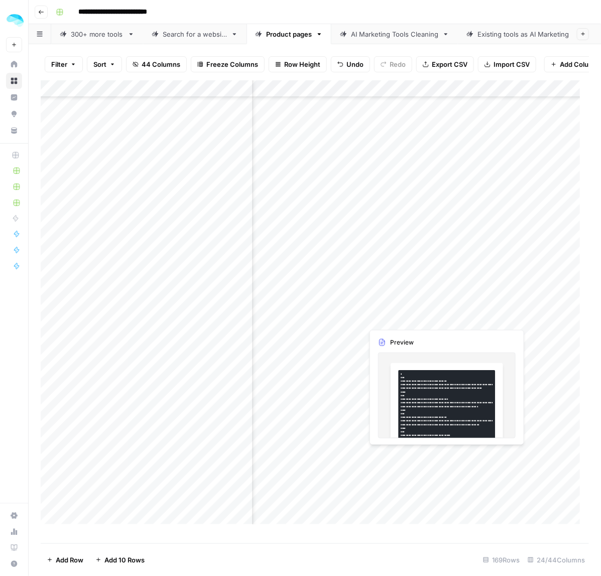
click at [433, 458] on div "Add Column" at bounding box center [315, 307] width 549 height 454
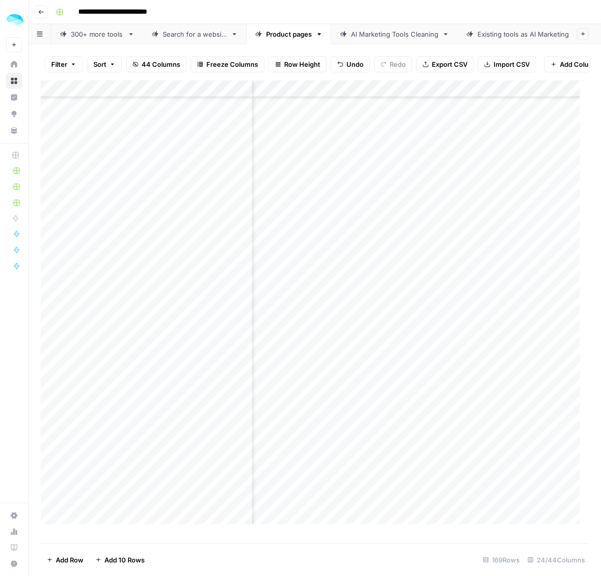
scroll to position [2135, 815]
click at [407, 469] on div "Add Column" at bounding box center [315, 307] width 549 height 454
click at [427, 416] on div "Add Column" at bounding box center [315, 307] width 549 height 454
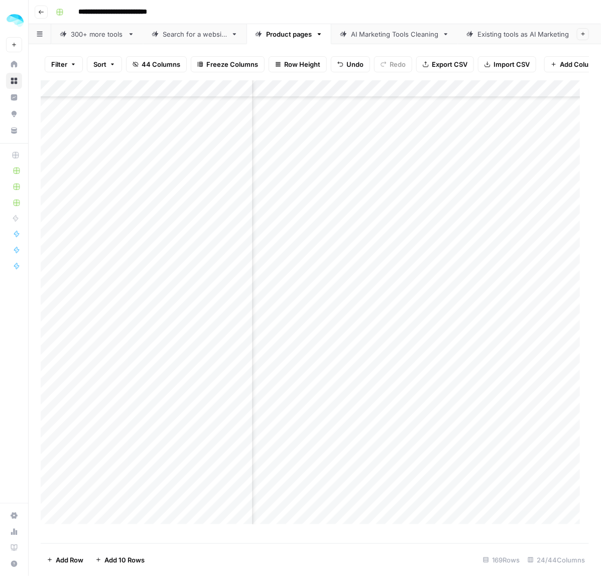
click at [308, 369] on div "Add Column" at bounding box center [315, 307] width 549 height 454
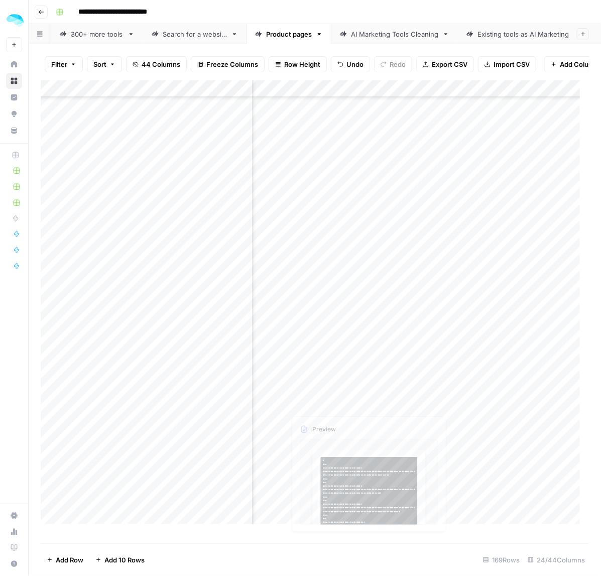
click at [378, 383] on div "Add Column" at bounding box center [315, 307] width 549 height 454
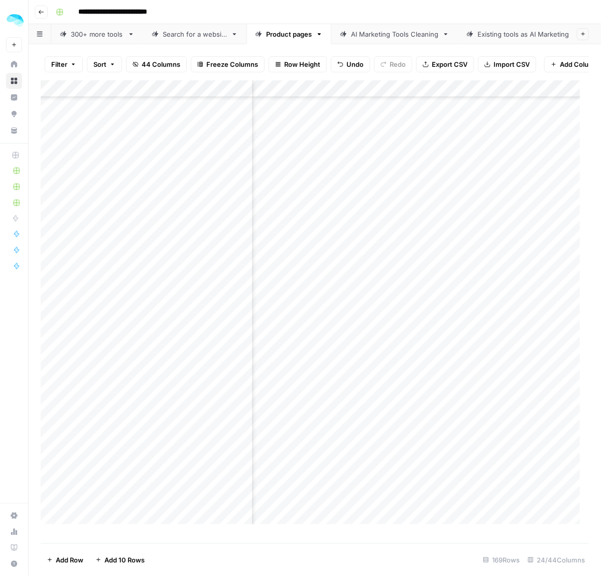
scroll to position [2271, 510]
click at [313, 445] on div "Add Column" at bounding box center [315, 307] width 549 height 454
click at [390, 458] on div "Add Column" at bounding box center [315, 307] width 549 height 454
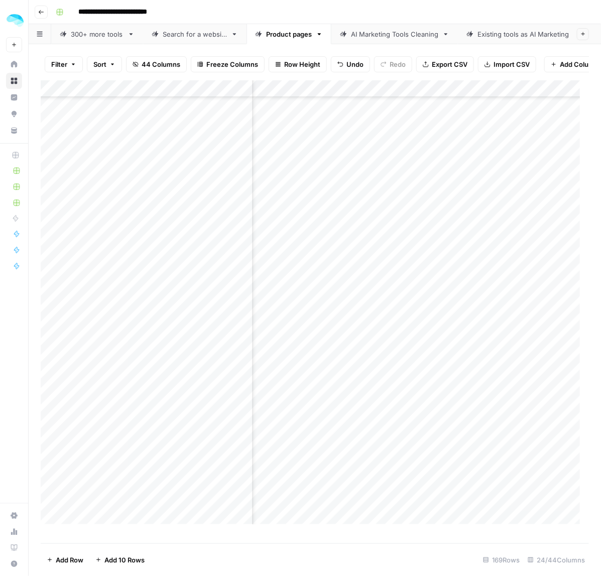
click at [299, 474] on div "Add Column" at bounding box center [315, 307] width 549 height 454
click at [451, 490] on div "Add Column" at bounding box center [315, 307] width 549 height 454
click at [316, 506] on div "Add Column" at bounding box center [315, 307] width 549 height 454
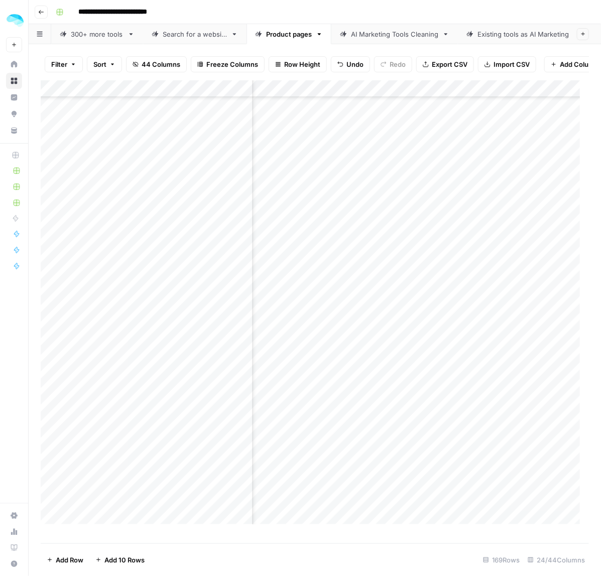
scroll to position [2288, 2402]
drag, startPoint x: 412, startPoint y: 522, endPoint x: 426, endPoint y: 532, distance: 16.9
click at [412, 522] on div "Add Column" at bounding box center [315, 307] width 549 height 454
drag, startPoint x: 322, startPoint y: 355, endPoint x: 348, endPoint y: 381, distance: 35.9
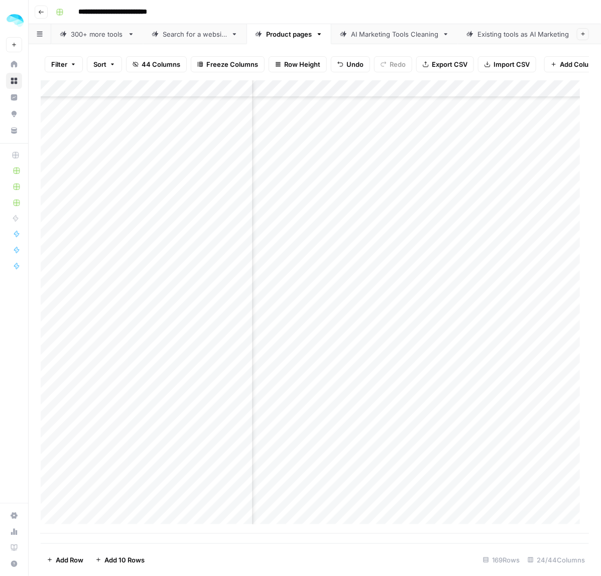
click at [322, 355] on div "Add Column" at bounding box center [315, 307] width 549 height 454
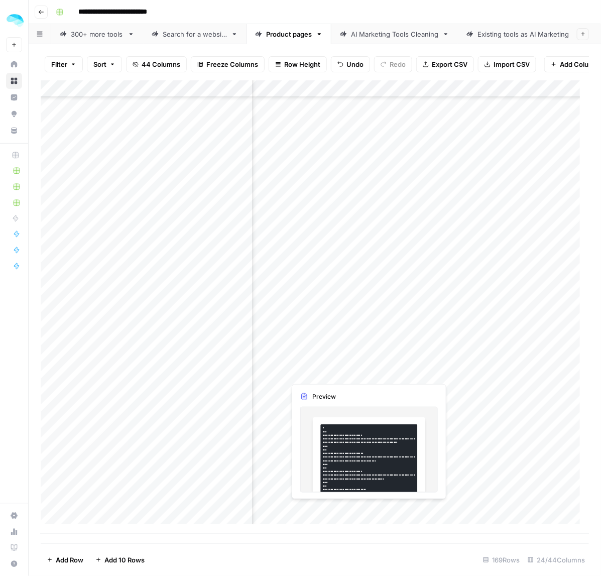
click at [339, 373] on div "Add Column" at bounding box center [315, 307] width 549 height 454
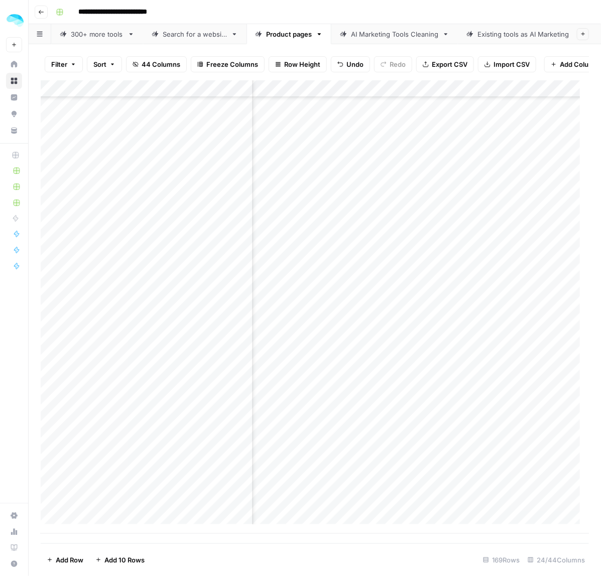
scroll to position [2475, 510]
click at [318, 385] on div "Add Column" at bounding box center [315, 307] width 549 height 454
drag, startPoint x: 418, startPoint y: 407, endPoint x: 418, endPoint y: 413, distance: 5.5
click at [418, 407] on div "Add Column" at bounding box center [315, 307] width 549 height 454
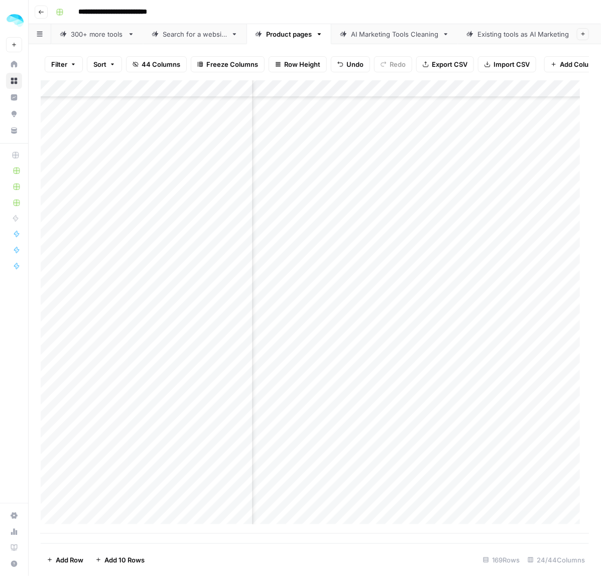
scroll to position [2475, 815]
click at [308, 427] on div "Add Column" at bounding box center [315, 307] width 549 height 454
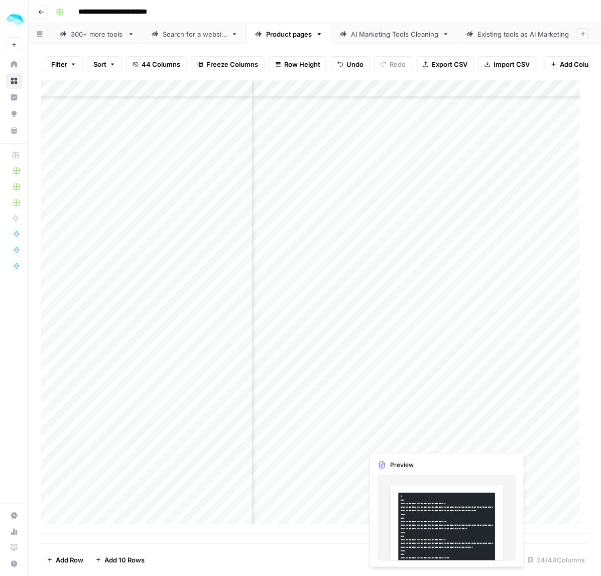
click at [427, 443] on div "Add Column" at bounding box center [315, 307] width 549 height 454
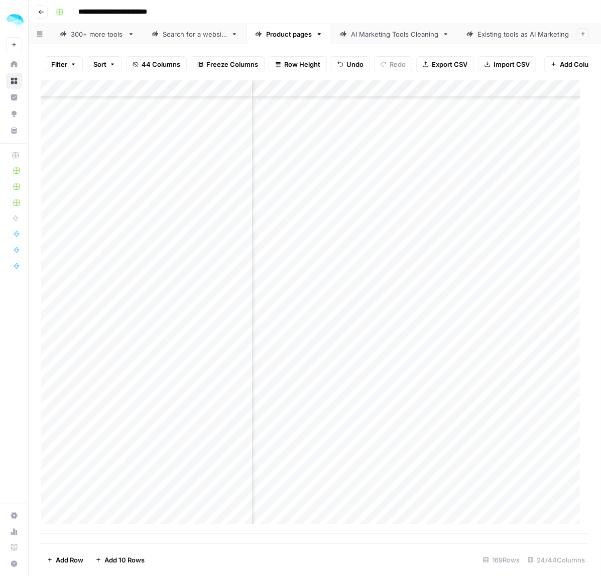
scroll to position [2475, 510]
click at [281, 475] on div "Add Column" at bounding box center [315, 307] width 549 height 454
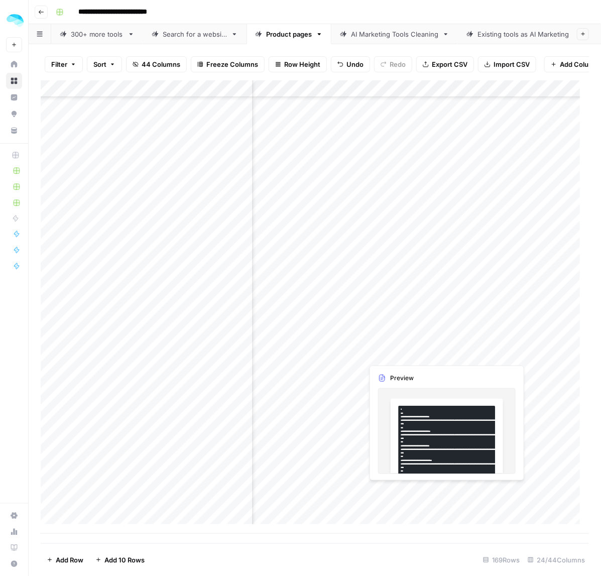
click at [446, 495] on div "Add Column" at bounding box center [315, 307] width 549 height 454
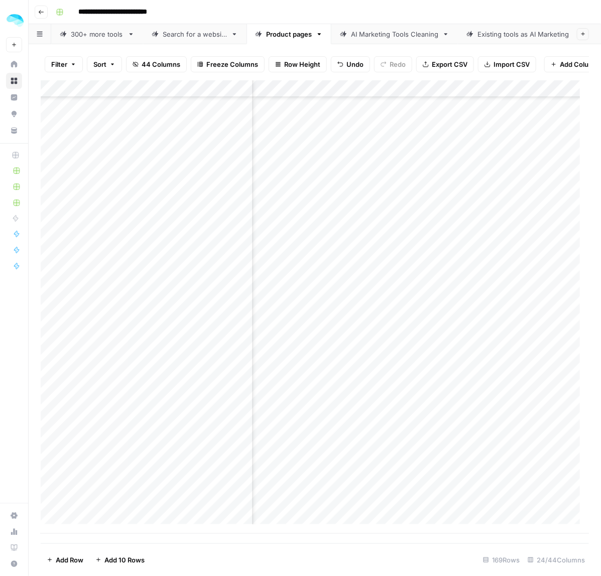
scroll to position [2475, 510]
click at [104, 63] on span "Sort" at bounding box center [99, 64] width 13 height 10
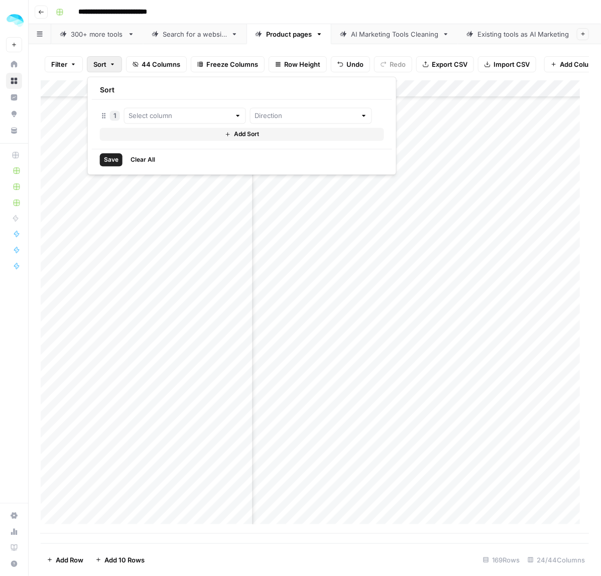
click at [137, 163] on span "Clear All" at bounding box center [143, 160] width 25 height 9
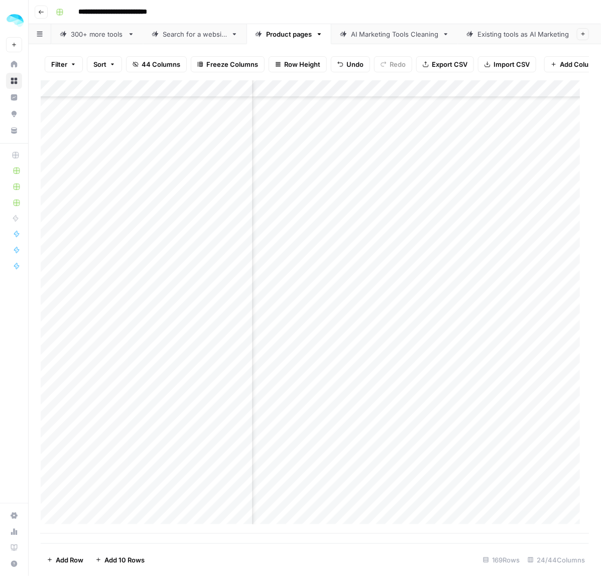
click at [183, 45] on div "Filter Sort 44 Columns Freeze Columns Row Height Undo Redo Export CSV Import CS…" at bounding box center [315, 310] width 573 height 532
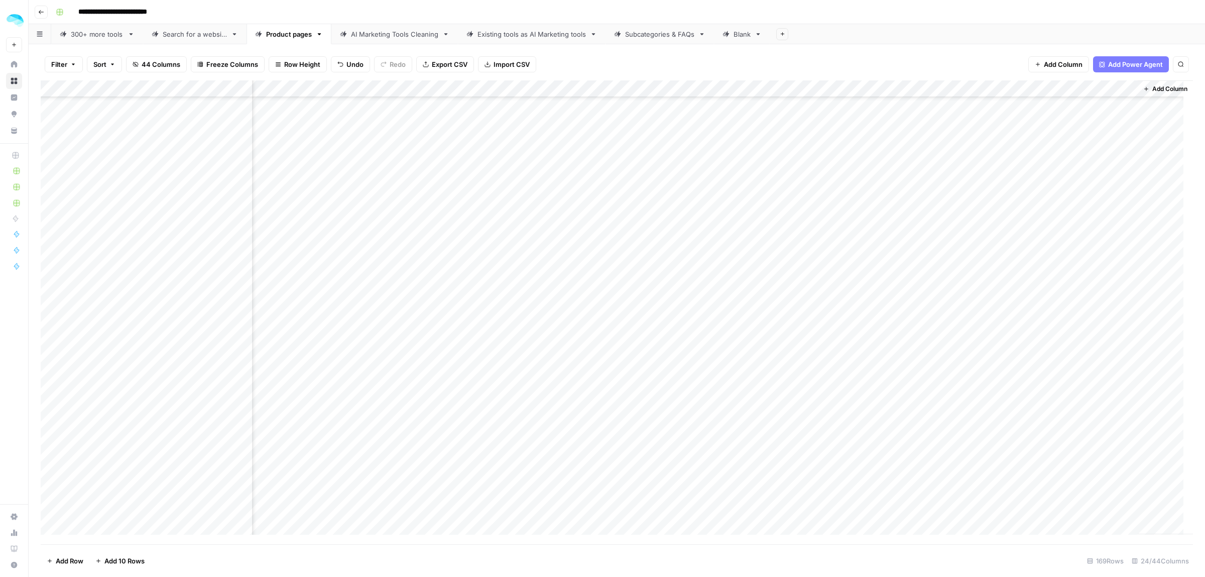
scroll to position [1282, 2377]
click at [1069, 513] on div "Add Column" at bounding box center [617, 312] width 1153 height 464
click at [93, 63] on button "Sort" at bounding box center [104, 64] width 35 height 16
click at [702, 63] on div "Filter Sort 44 Columns Freeze Columns Row Height Undo Redo Export CSV Import CS…" at bounding box center [617, 64] width 1153 height 32
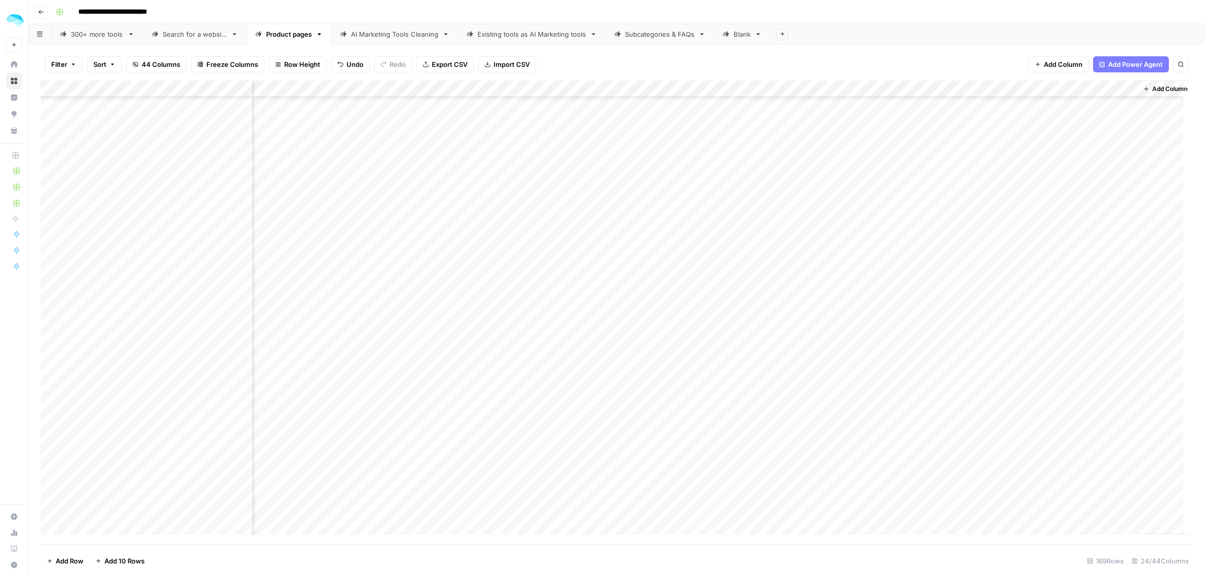
click at [1118, 91] on div "Add Column" at bounding box center [617, 312] width 1153 height 464
click at [1073, 160] on span "Filter" at bounding box center [1101, 159] width 88 height 10
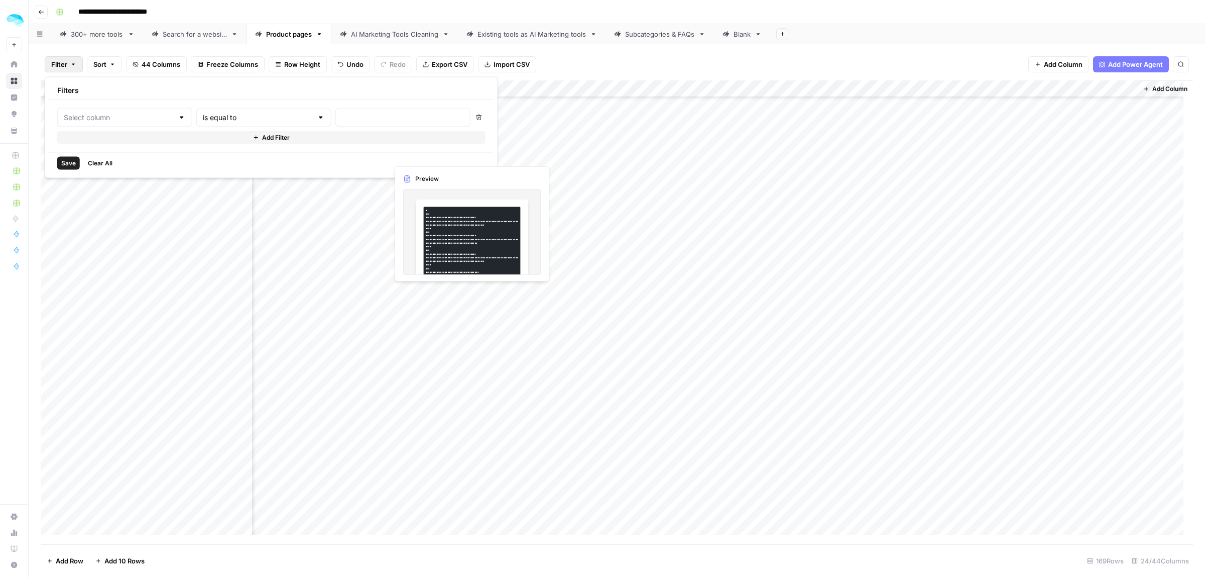
type input "Output"
click at [126, 126] on div "Output" at bounding box center [130, 117] width 146 height 19
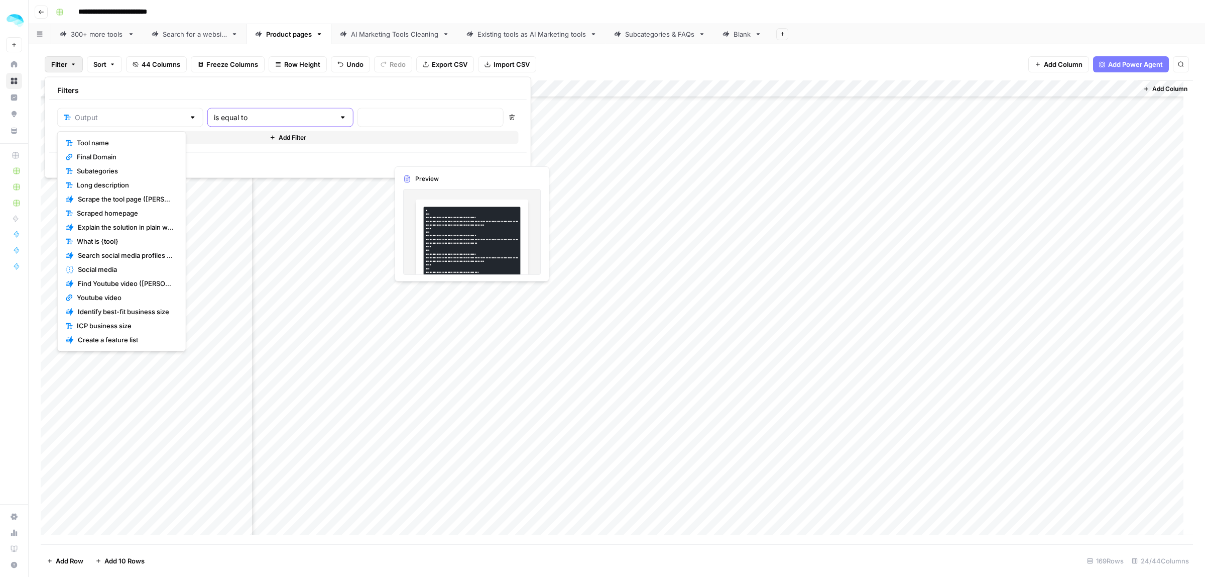
type input "Output"
click at [247, 119] on input "text" at bounding box center [274, 118] width 121 height 10
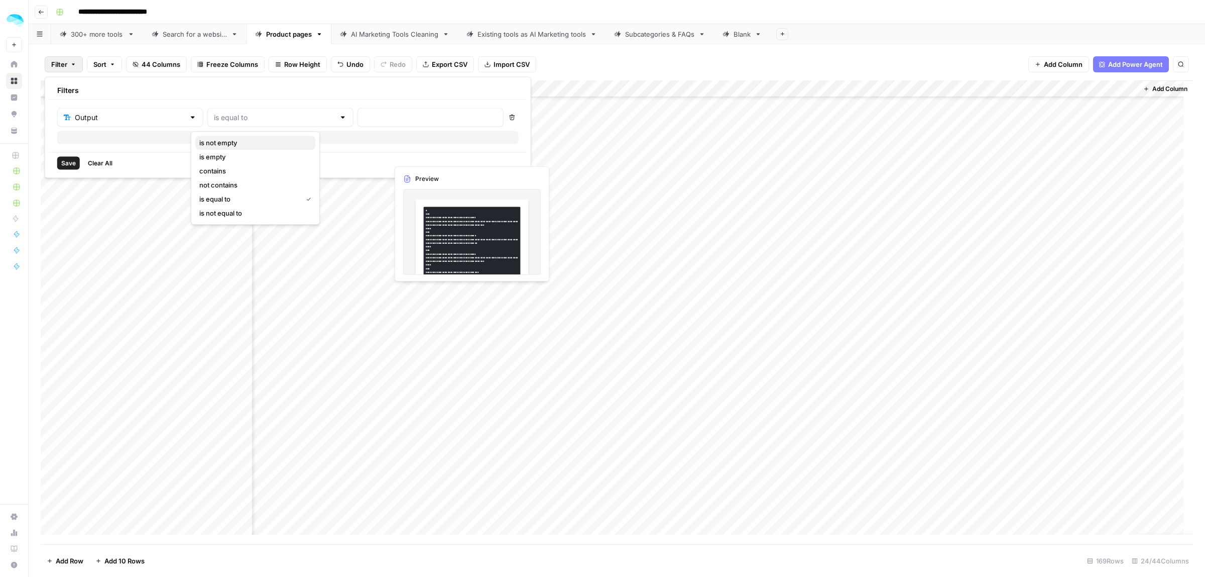
click at [237, 145] on span "is not empty" at bounding box center [253, 143] width 108 height 10
type input "is not empty"
click at [69, 163] on span "Save" at bounding box center [68, 163] width 15 height 9
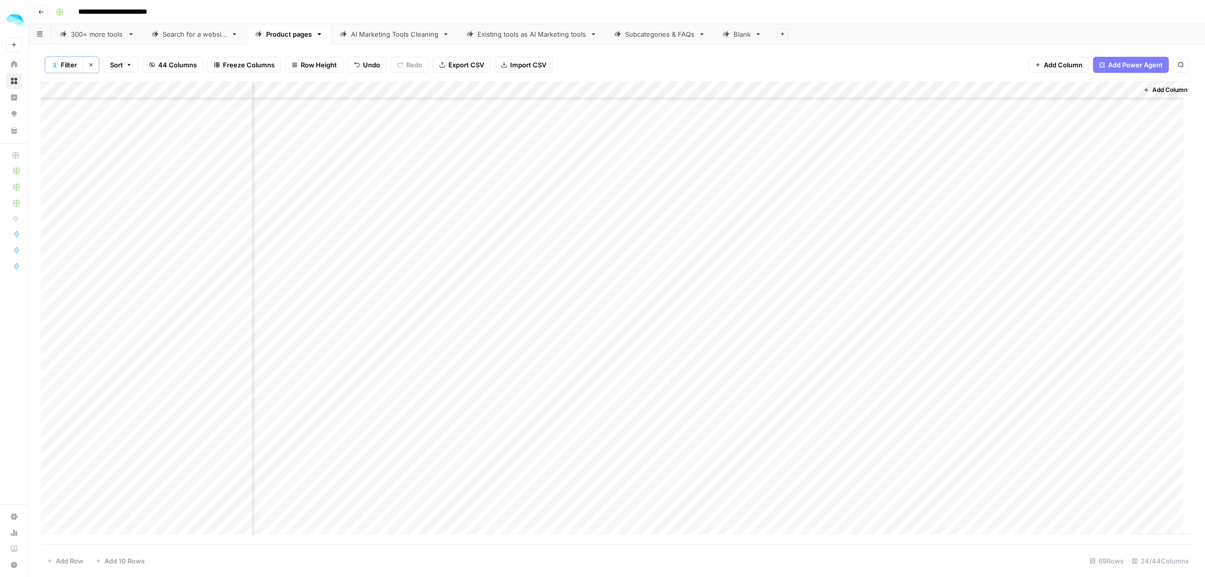
scroll to position [741, 2377]
click at [153, 88] on div "Add Column" at bounding box center [617, 312] width 1153 height 463
type input "Tool name"
click at [122, 164] on span "Sort Ascending" at bounding box center [139, 161] width 88 height 10
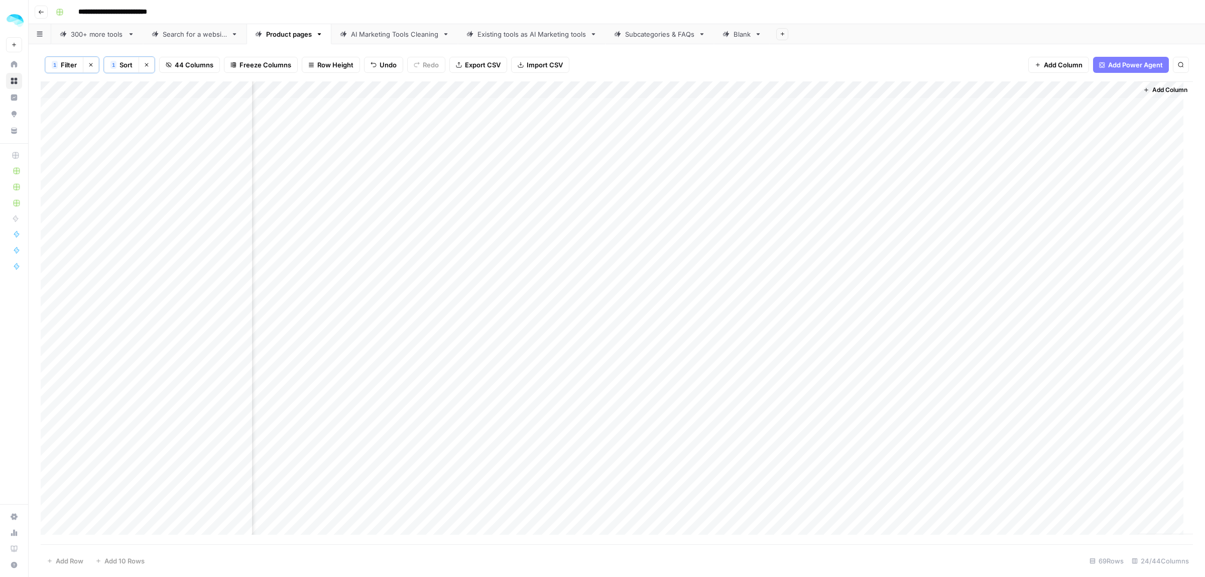
click at [1075, 108] on div "Add Column" at bounding box center [617, 312] width 1153 height 463
click at [119, 109] on div "Add Column" at bounding box center [617, 312] width 1153 height 463
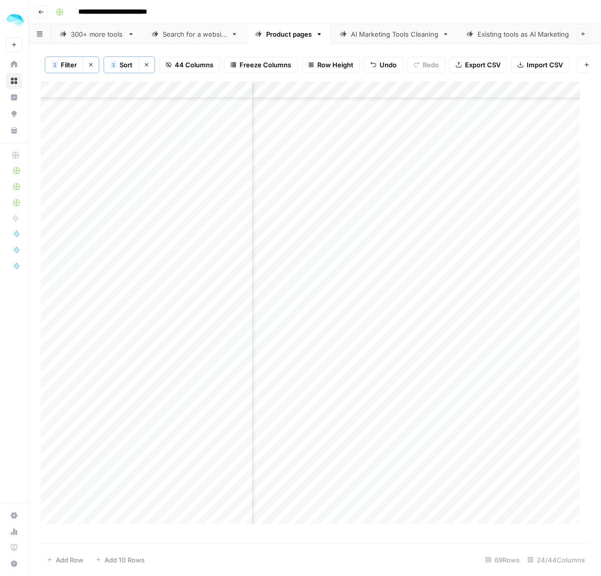
scroll to position [751, 2377]
click at [93, 63] on icon "button" at bounding box center [91, 65] width 6 height 6
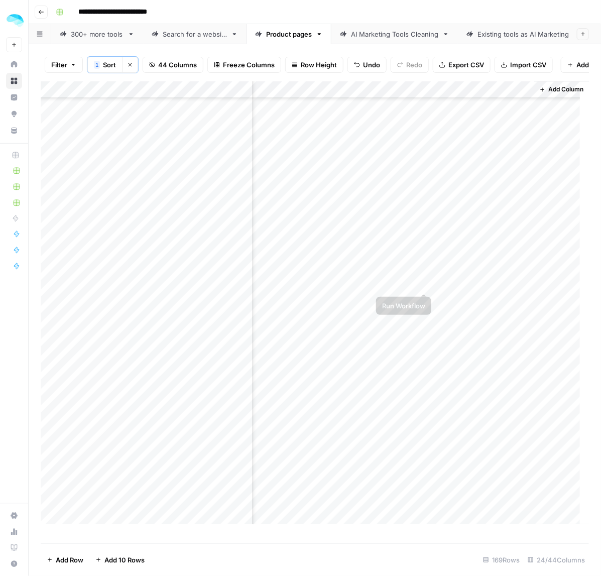
click at [470, 279] on div "Add Column" at bounding box center [315, 307] width 549 height 453
type textarea "****"
click at [517, 100] on div "Add Column" at bounding box center [315, 307] width 549 height 453
click at [470, 170] on span "Filter" at bounding box center [497, 170] width 88 height 10
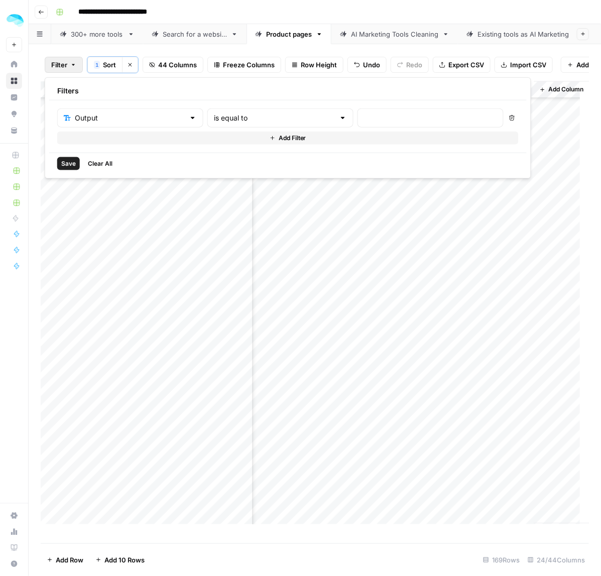
click at [220, 106] on div "Output is equal to Delete Add Filter" at bounding box center [288, 126] width 478 height 52
click at [222, 117] on input "text" at bounding box center [274, 118] width 121 height 10
click at [231, 144] on span "is not empty" at bounding box center [253, 144] width 108 height 10
type input "is not empty"
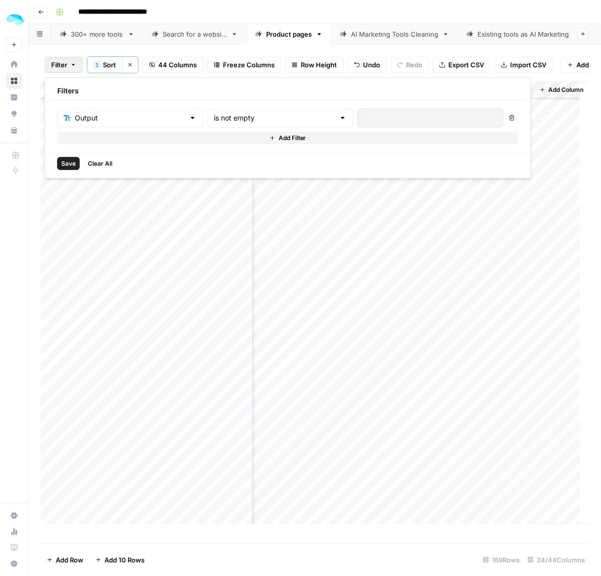
click at [64, 164] on span "Save" at bounding box center [68, 163] width 15 height 9
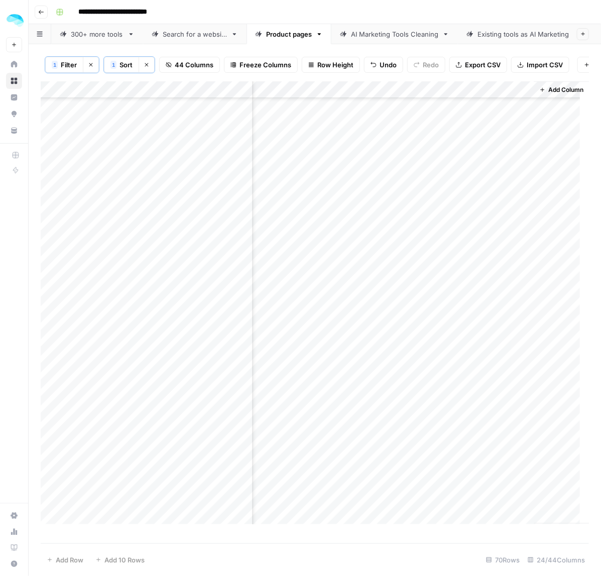
scroll to position [0, 2982]
click at [485, 122] on div "Add Column" at bounding box center [315, 307] width 549 height 453
